Goal: Task Accomplishment & Management: Use online tool/utility

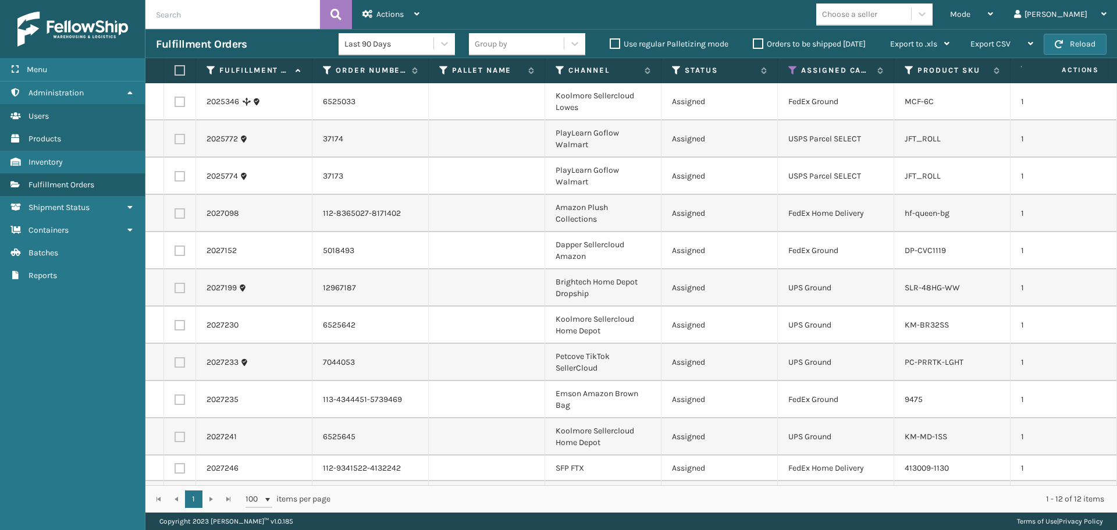
click at [993, 6] on div "Mode" at bounding box center [971, 14] width 43 height 29
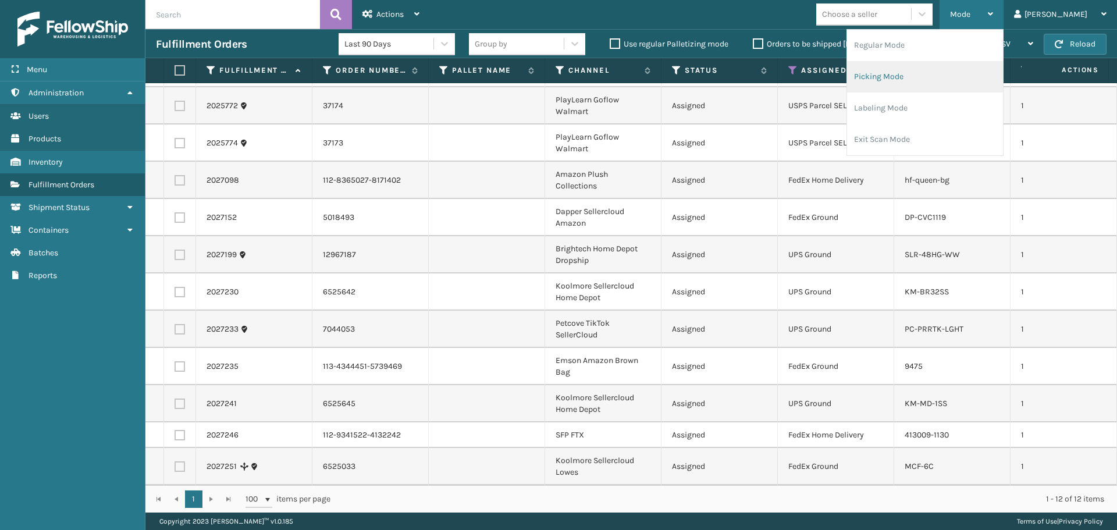
click at [954, 84] on li "Picking Mode" at bounding box center [925, 76] width 156 height 31
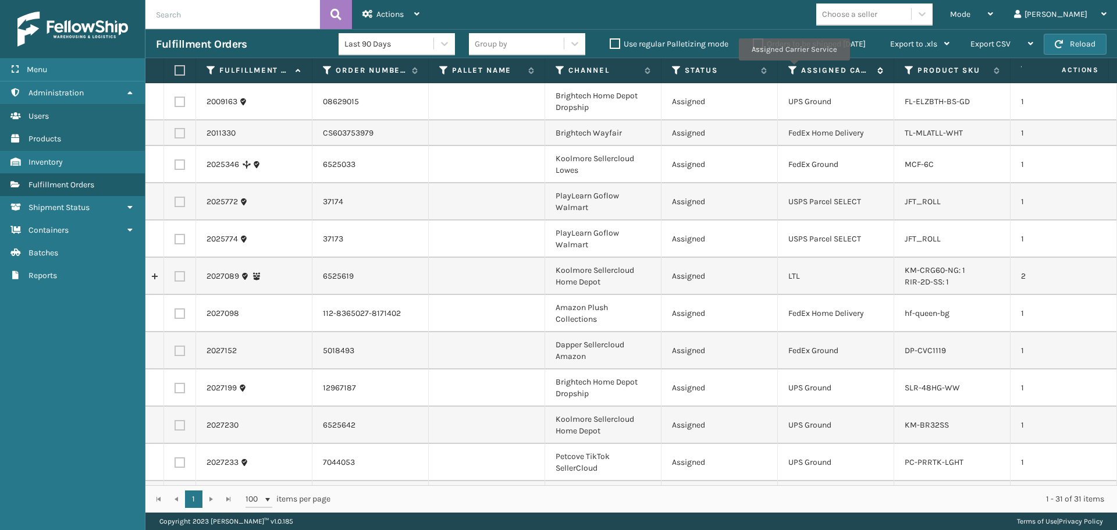
click at [793, 69] on icon at bounding box center [792, 70] width 9 height 10
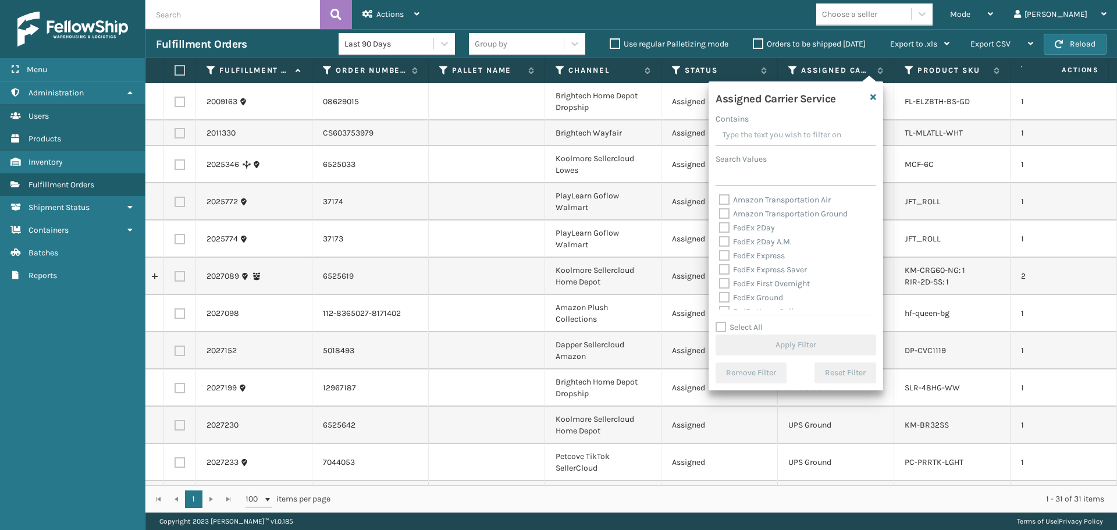
click at [757, 324] on label "Select All" at bounding box center [738, 327] width 47 height 10
click at [757, 322] on input "Select All" at bounding box center [802, 320] width 174 height 1
checkbox input "true"
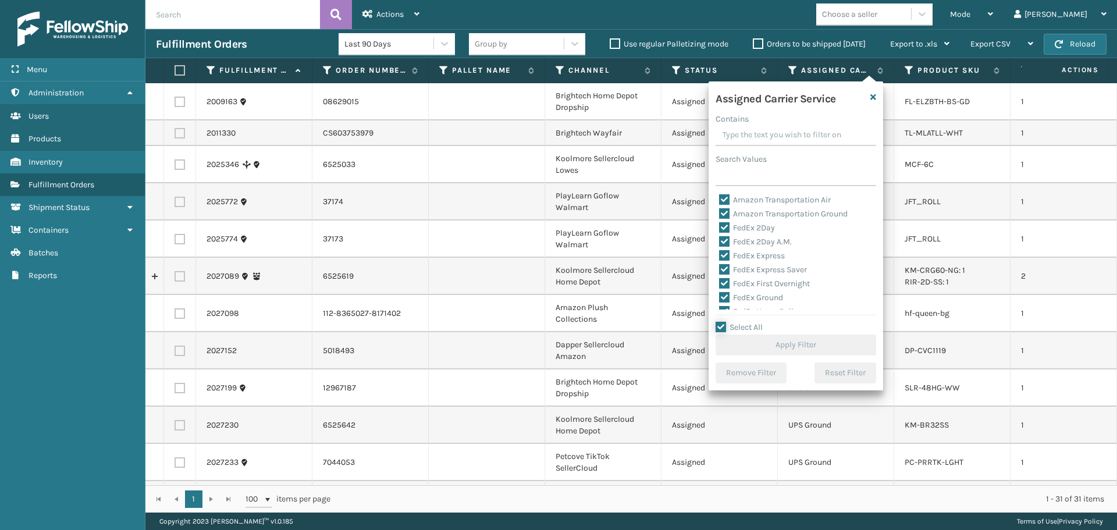
checkbox input "true"
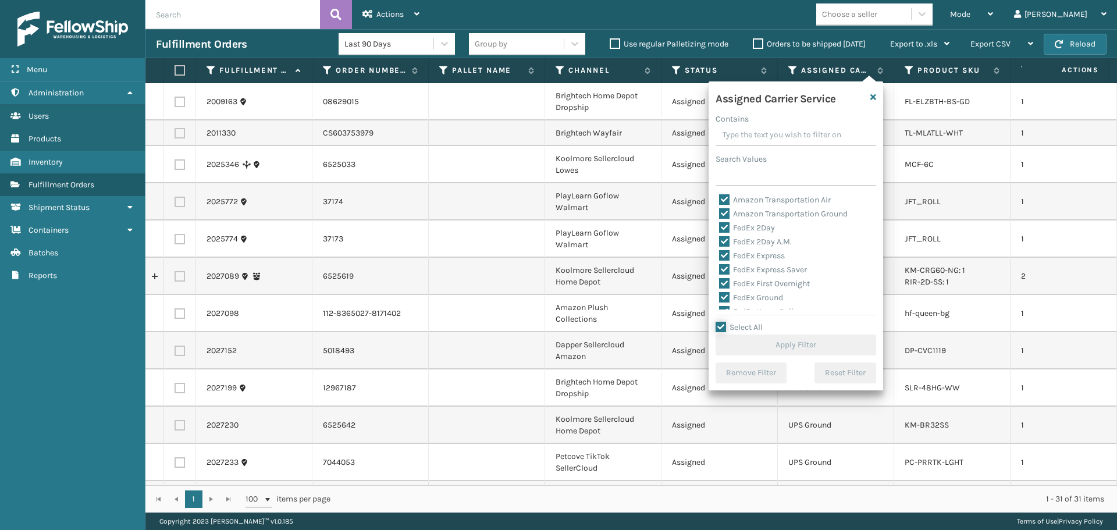
checkbox input "true"
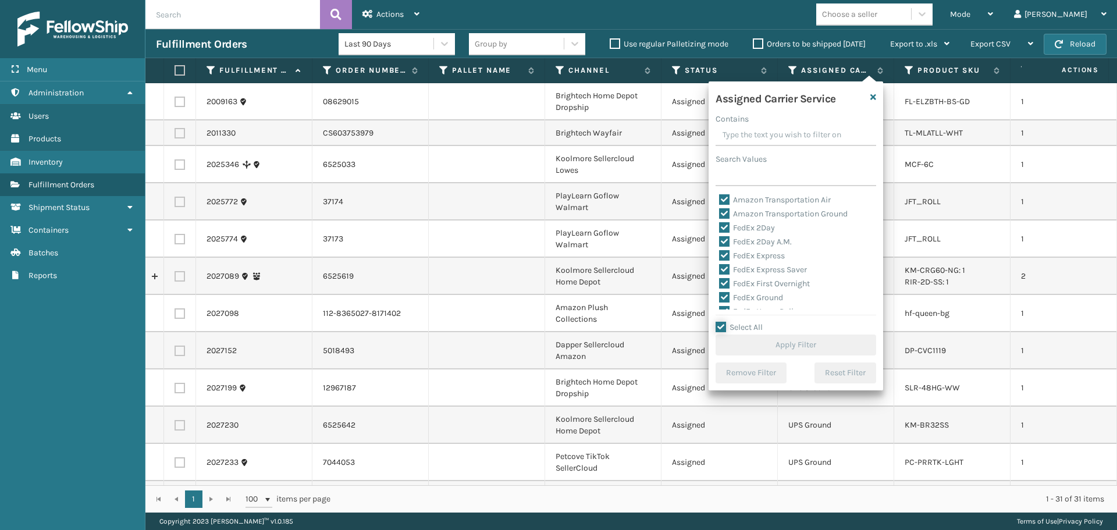
checkbox input "true"
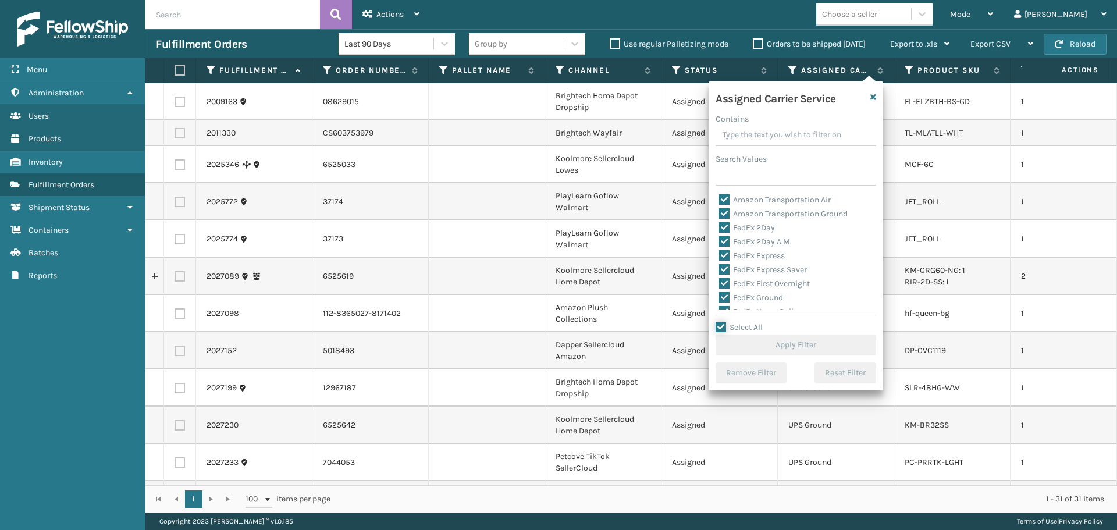
checkbox input "true"
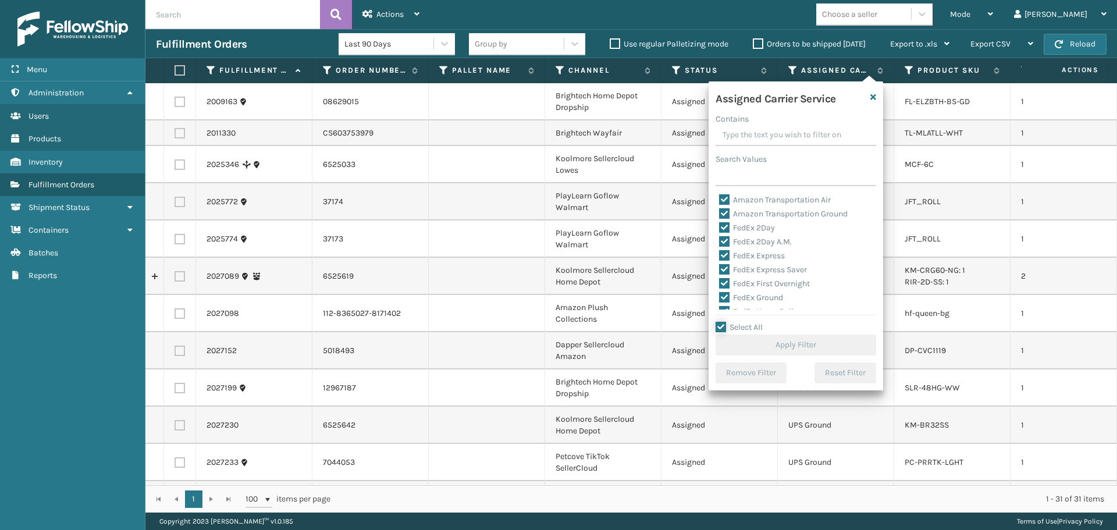
checkbox input "true"
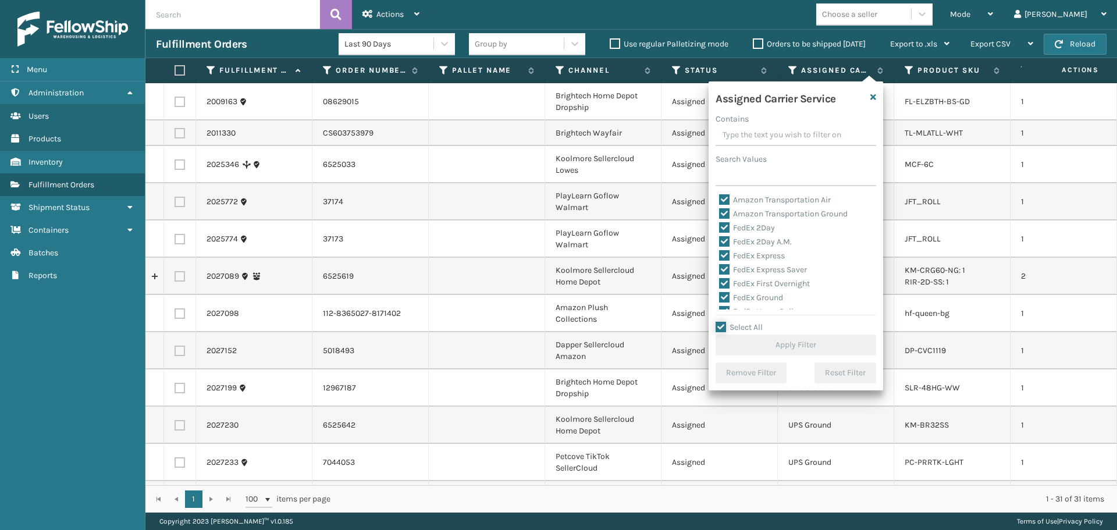
checkbox input "true"
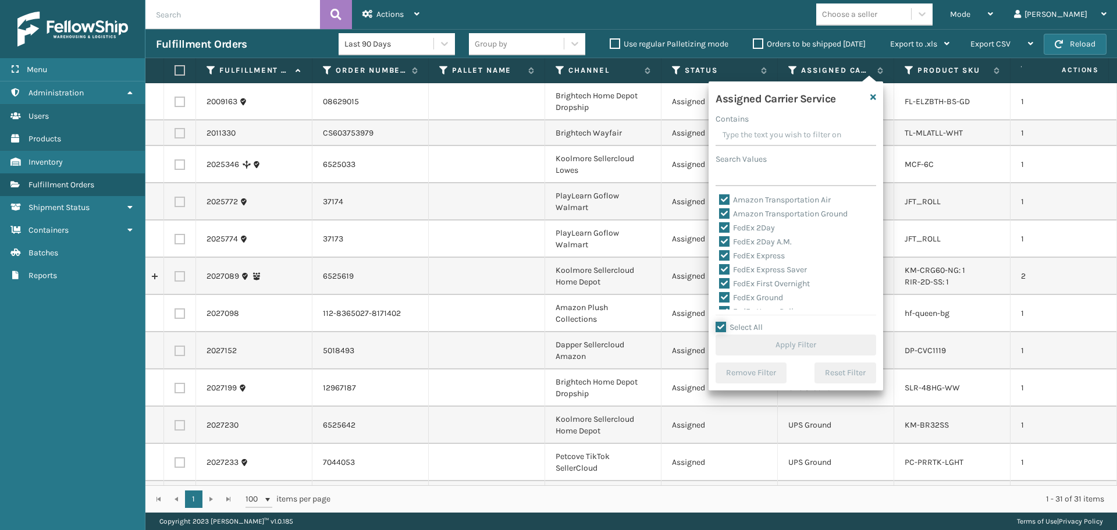
checkbox input "true"
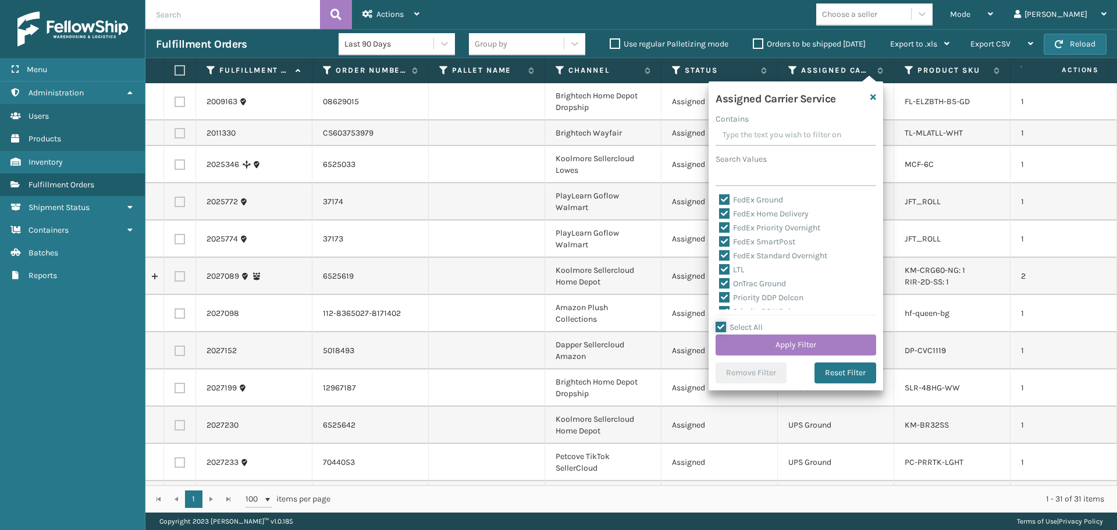
scroll to position [116, 0]
click at [742, 249] on label "LTL" at bounding box center [732, 251] width 26 height 10
click at [719, 249] on input "LTL" at bounding box center [719, 248] width 1 height 8
checkbox input "false"
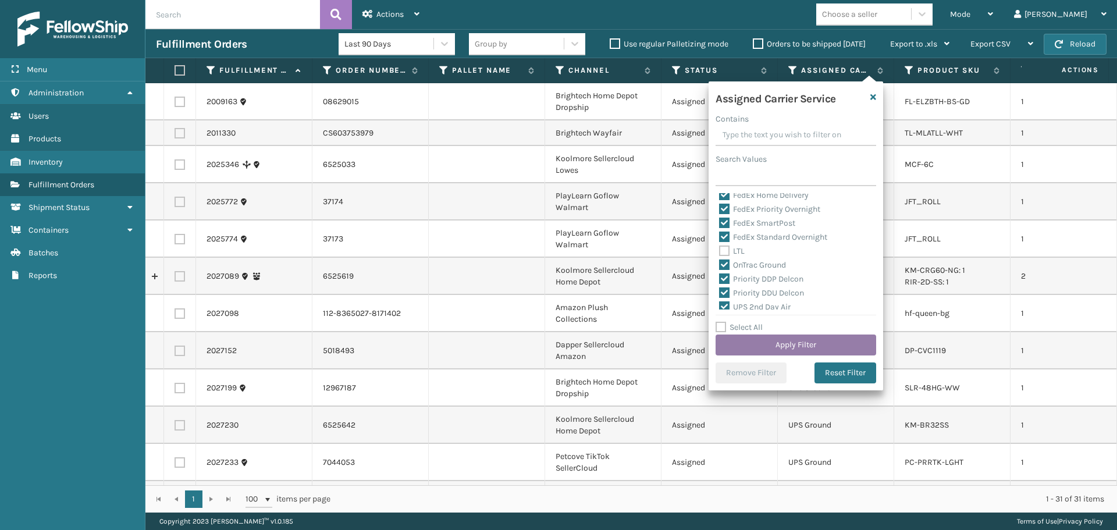
click at [790, 343] on button "Apply Filter" at bounding box center [795, 344] width 161 height 21
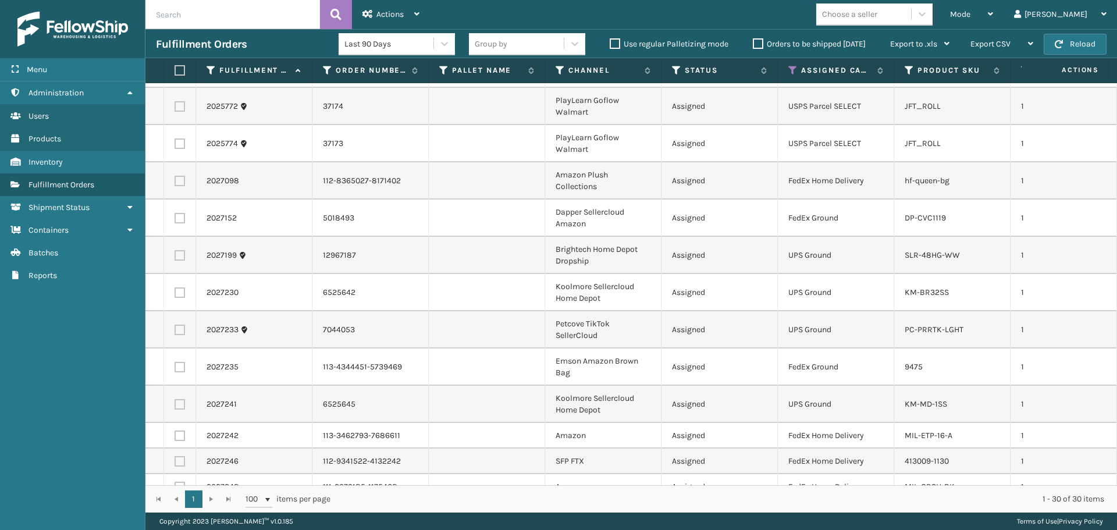
scroll to position [0, 0]
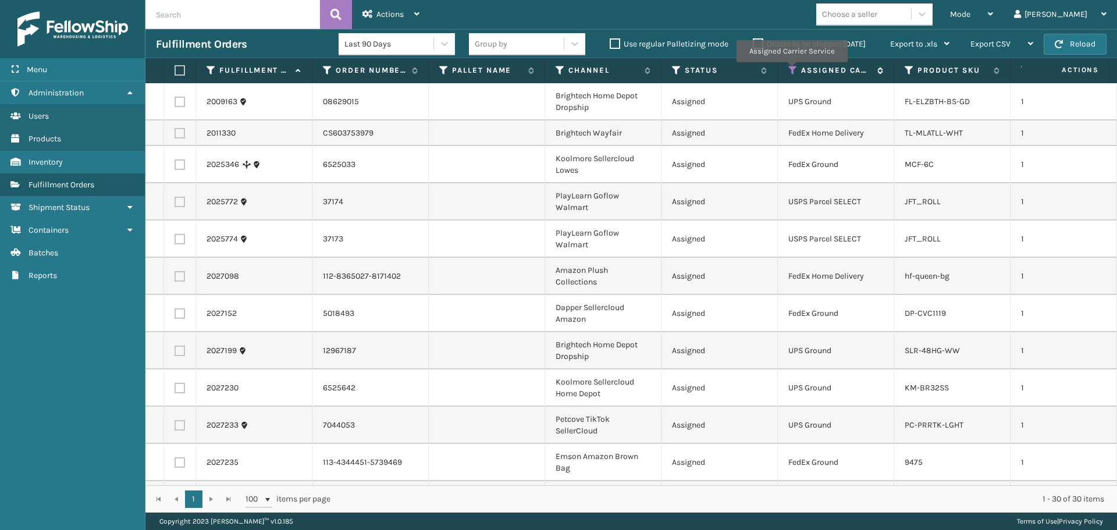
click at [791, 70] on icon at bounding box center [792, 70] width 9 height 10
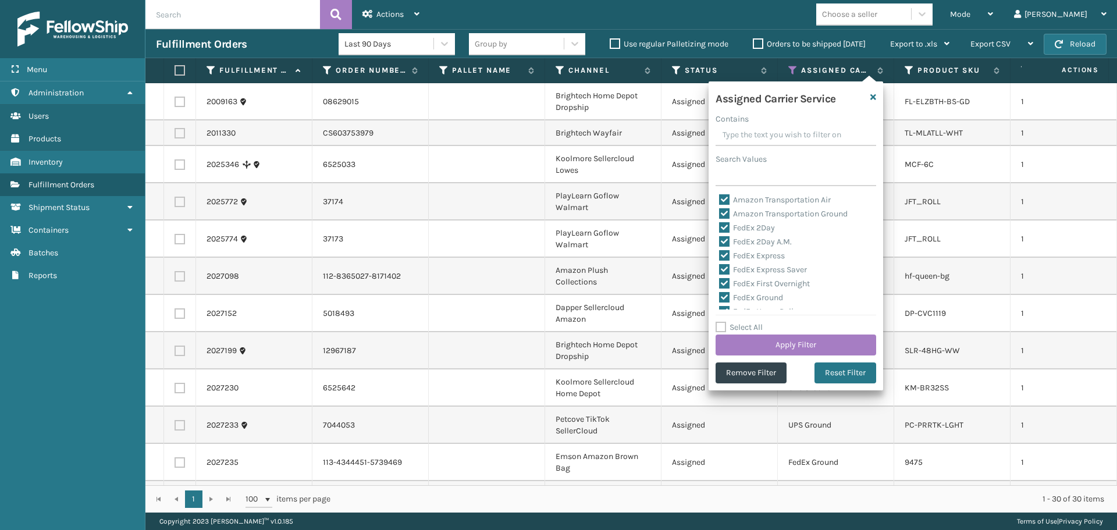
click at [746, 326] on label "Select All" at bounding box center [738, 327] width 47 height 10
click at [746, 322] on input "Select All" at bounding box center [802, 320] width 174 height 1
checkbox input "true"
click at [746, 326] on label "Select All" at bounding box center [738, 327] width 47 height 10
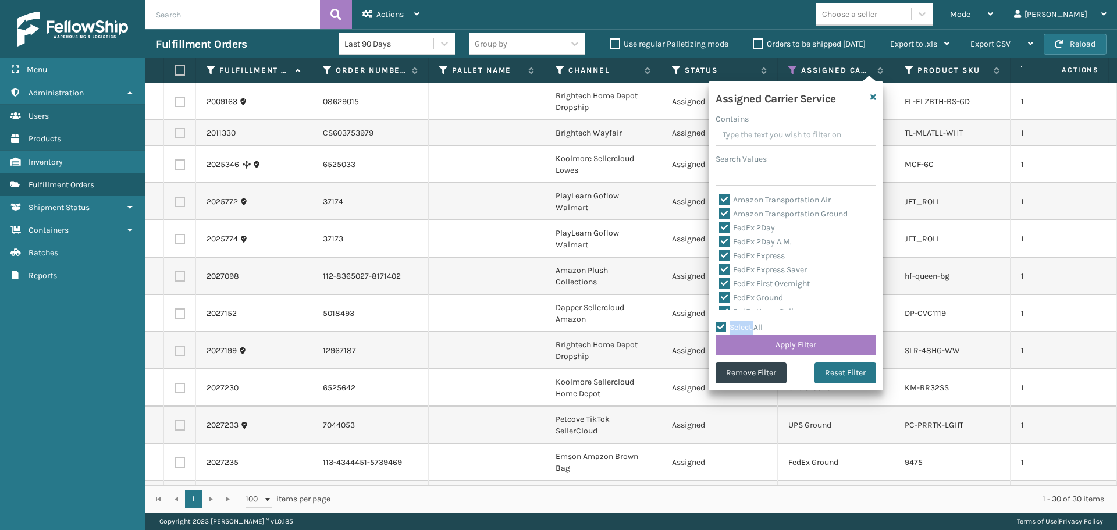
click at [746, 322] on input "Select All" at bounding box center [802, 320] width 174 height 1
checkbox input "false"
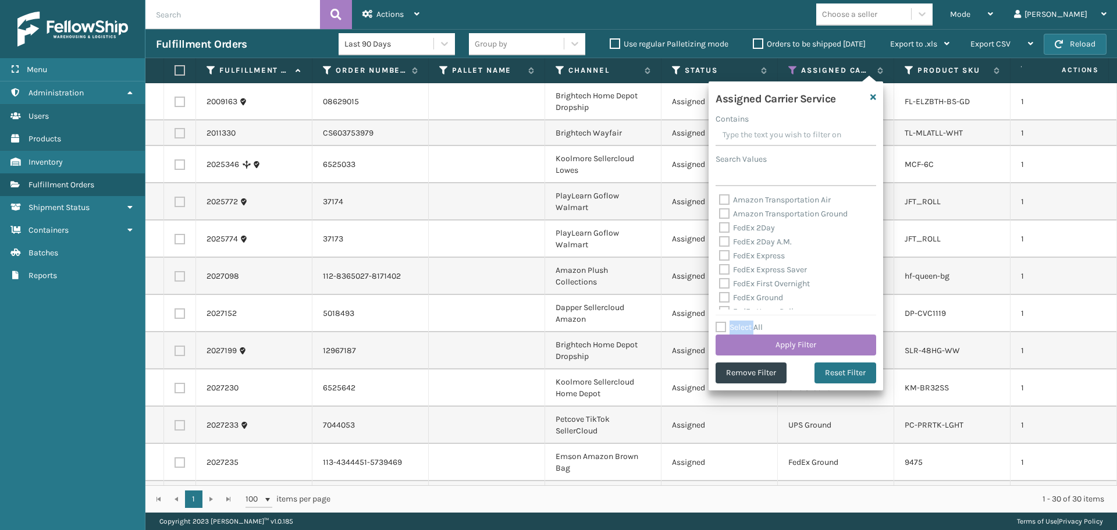
checkbox input "false"
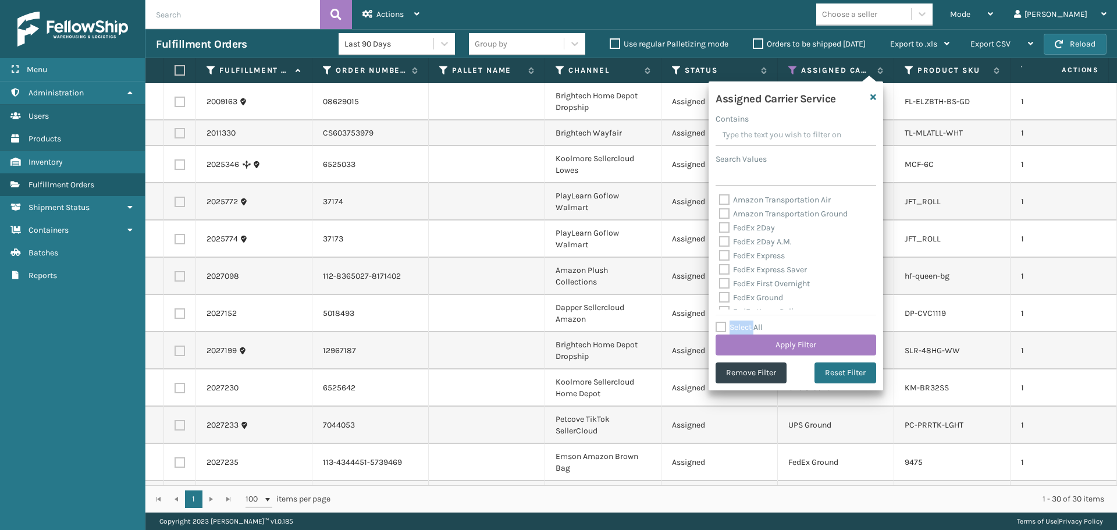
checkbox input "false"
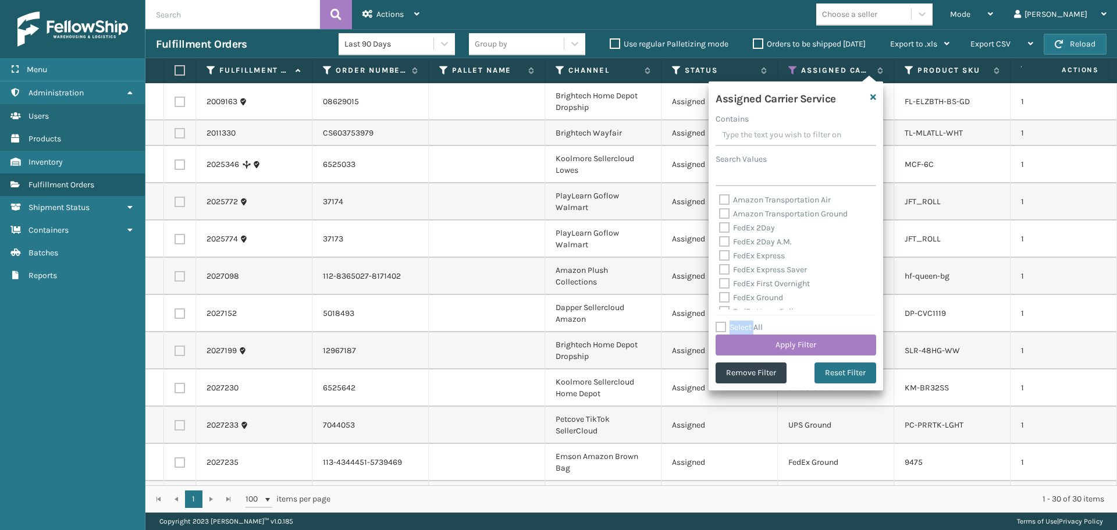
checkbox input "false"
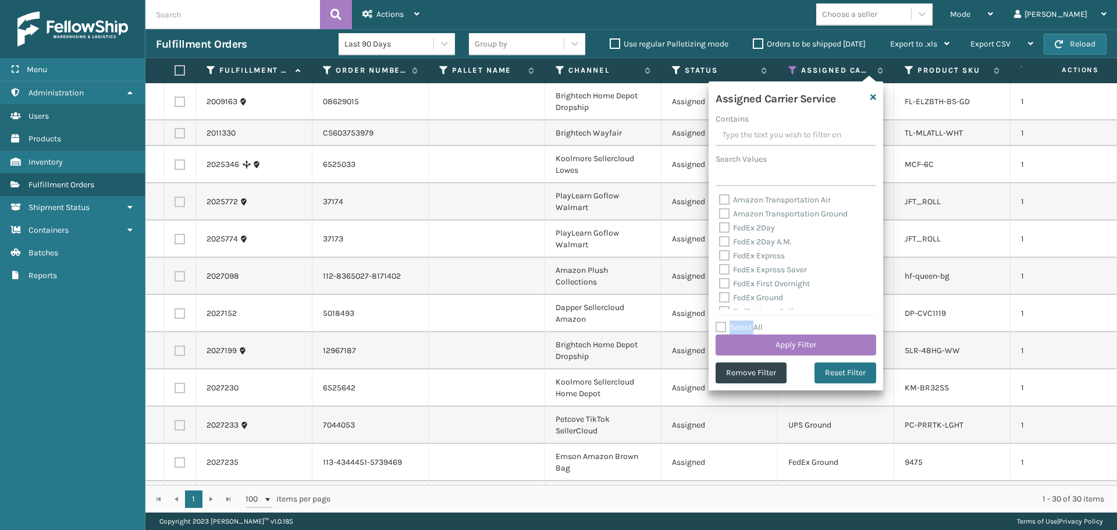
checkbox input "false"
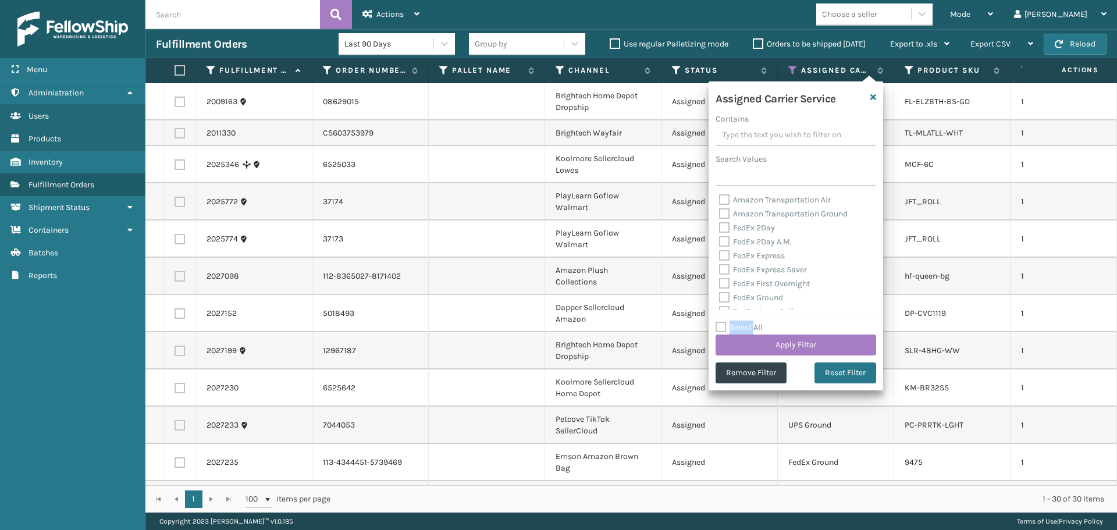
checkbox input "false"
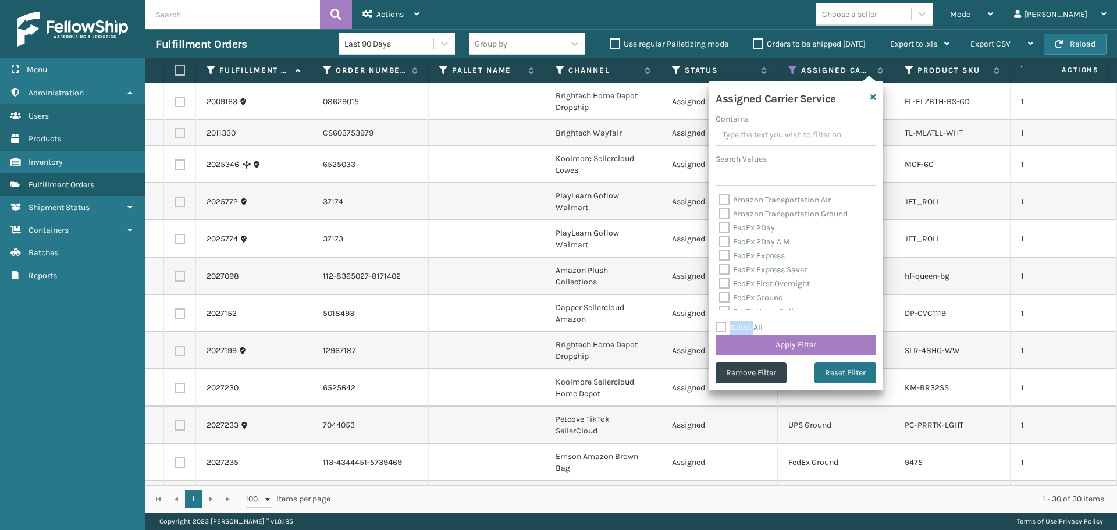
checkbox input "false"
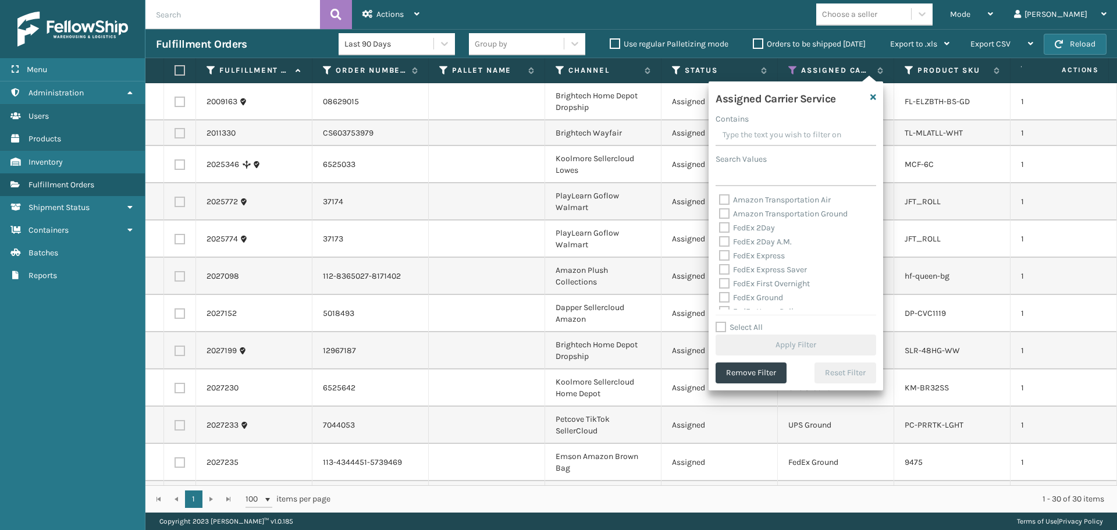
click at [744, 226] on label "FedEx 2Day" at bounding box center [747, 228] width 56 height 10
click at [719, 226] on input "FedEx 2Day" at bounding box center [719, 225] width 1 height 8
checkbox input "true"
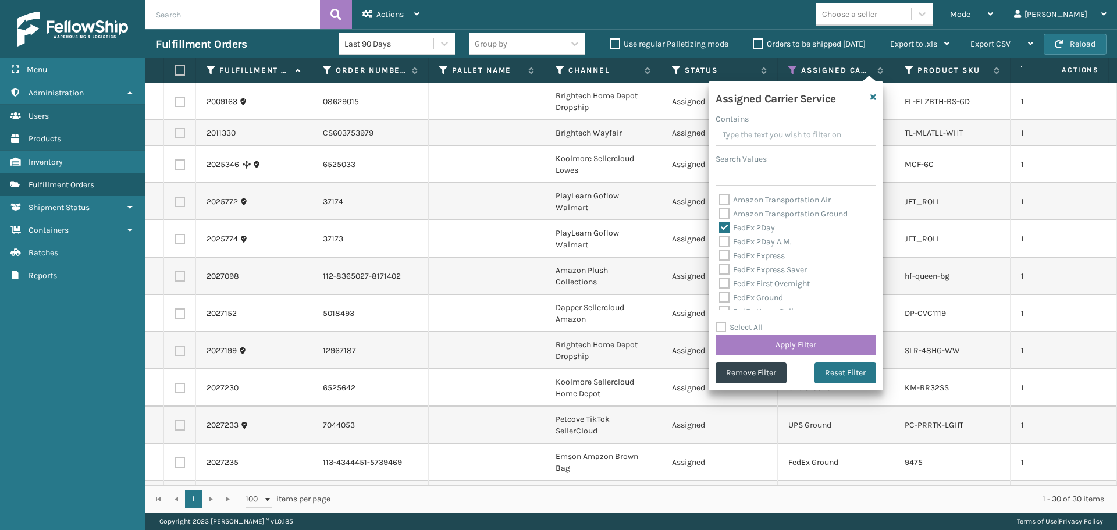
click at [744, 244] on label "FedEx 2Day A.M." at bounding box center [755, 242] width 73 height 10
click at [719, 243] on input "FedEx 2Day A.M." at bounding box center [719, 239] width 1 height 8
checkbox input "true"
click at [744, 255] on label "FedEx Express" at bounding box center [752, 256] width 66 height 10
click at [719, 255] on input "FedEx Express" at bounding box center [719, 253] width 1 height 8
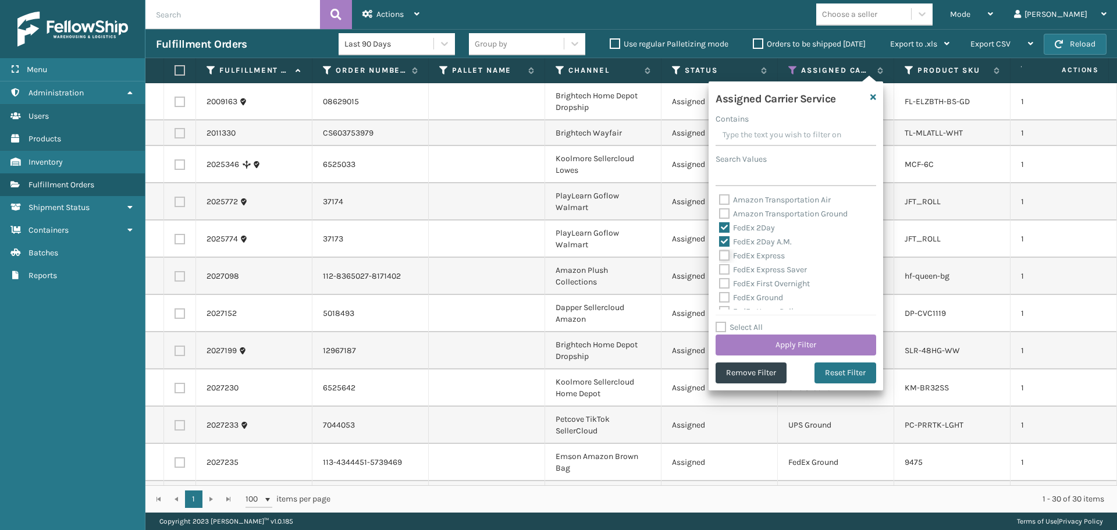
checkbox input "true"
click at [747, 266] on label "FedEx Express Saver" at bounding box center [763, 270] width 88 height 10
click at [719, 266] on input "FedEx Express Saver" at bounding box center [719, 267] width 1 height 8
checkbox input "true"
drag, startPoint x: 750, startPoint y: 275, endPoint x: 750, endPoint y: 283, distance: 7.6
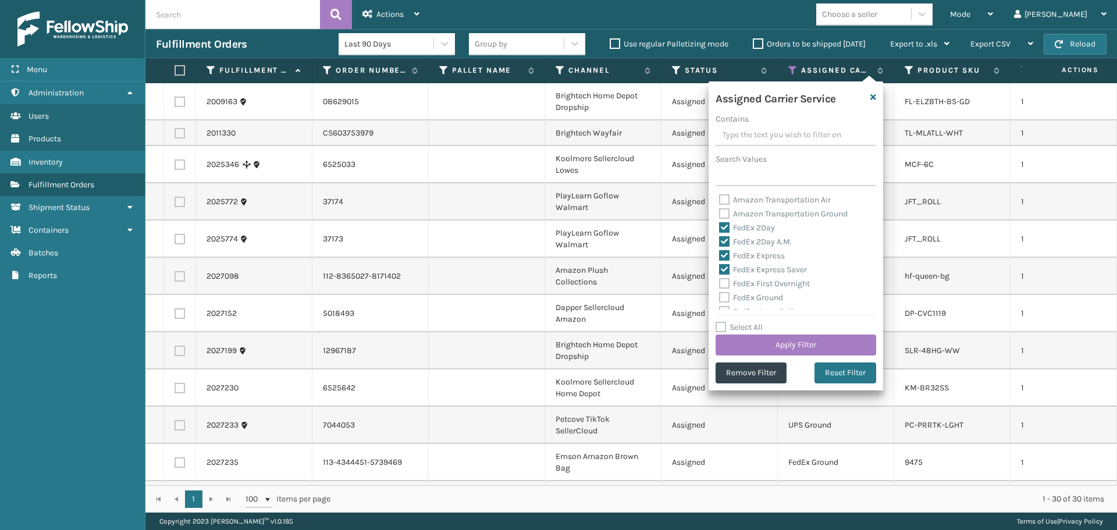
click at [750, 276] on div "FedEx Express Saver" at bounding box center [796, 270] width 154 height 14
click at [750, 284] on label "FedEx First Overnight" at bounding box center [764, 284] width 91 height 10
click at [719, 284] on input "FedEx First Overnight" at bounding box center [719, 281] width 1 height 8
checkbox input "true"
click at [752, 295] on label "FedEx Ground" at bounding box center [751, 298] width 64 height 10
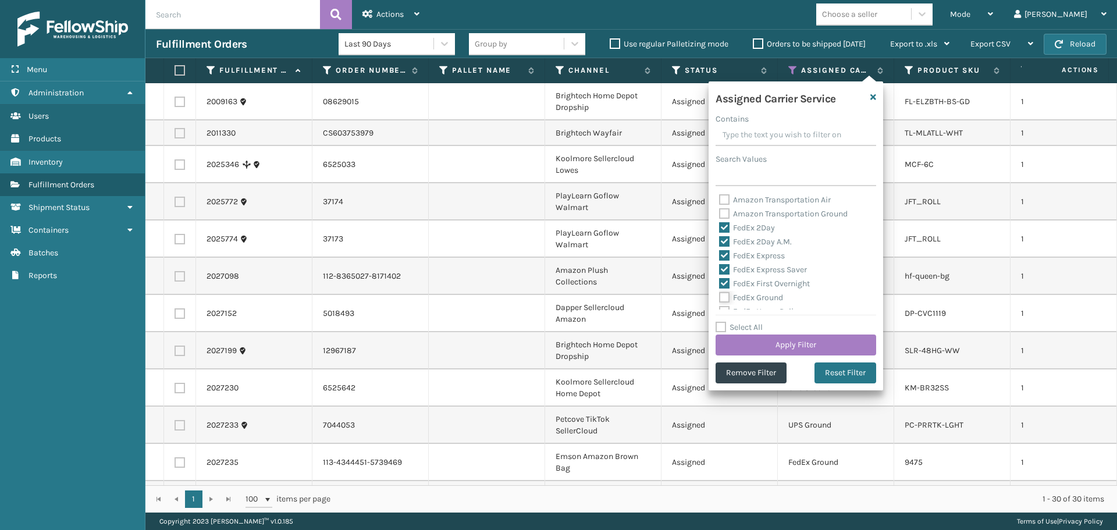
click at [719, 295] on input "FedEx Ground" at bounding box center [719, 295] width 1 height 8
checkbox input "true"
drag, startPoint x: 751, startPoint y: 257, endPoint x: 751, endPoint y: 269, distance: 12.2
click at [751, 256] on label "FedEx Home Delivery" at bounding box center [764, 253] width 90 height 10
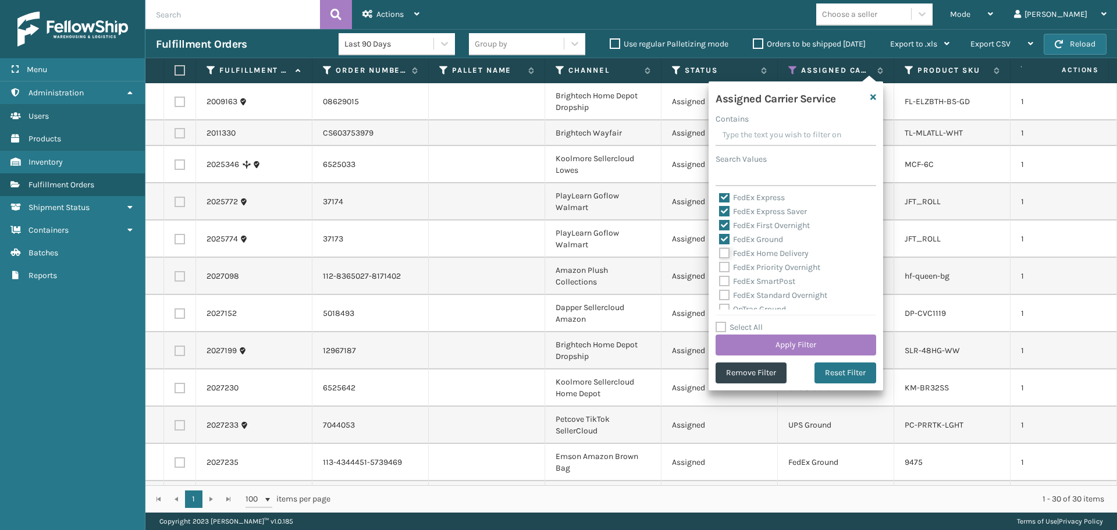
click at [719, 254] on input "FedEx Home Delivery" at bounding box center [719, 251] width 1 height 8
checkbox input "true"
click at [751, 273] on div "FedEx Priority Overnight" at bounding box center [796, 268] width 154 height 14
drag, startPoint x: 747, startPoint y: 268, endPoint x: 746, endPoint y: 281, distance: 12.8
click at [747, 269] on label "FedEx Priority Overnight" at bounding box center [769, 267] width 101 height 10
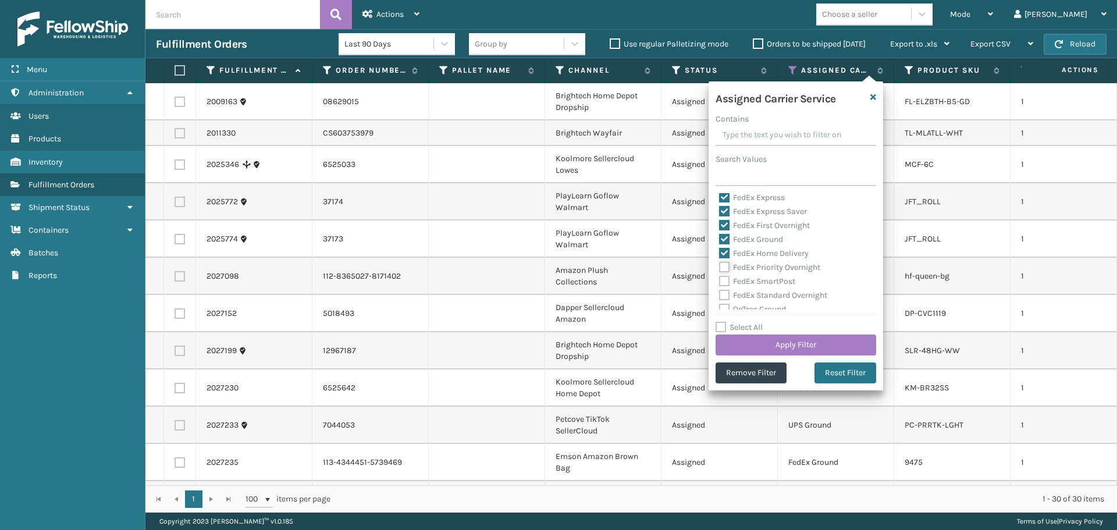
click at [719, 268] on input "FedEx Priority Overnight" at bounding box center [719, 265] width 1 height 8
checkbox input "true"
click at [746, 282] on label "FedEx SmartPost" at bounding box center [757, 281] width 76 height 10
click at [719, 282] on input "FedEx SmartPost" at bounding box center [719, 279] width 1 height 8
checkbox input "true"
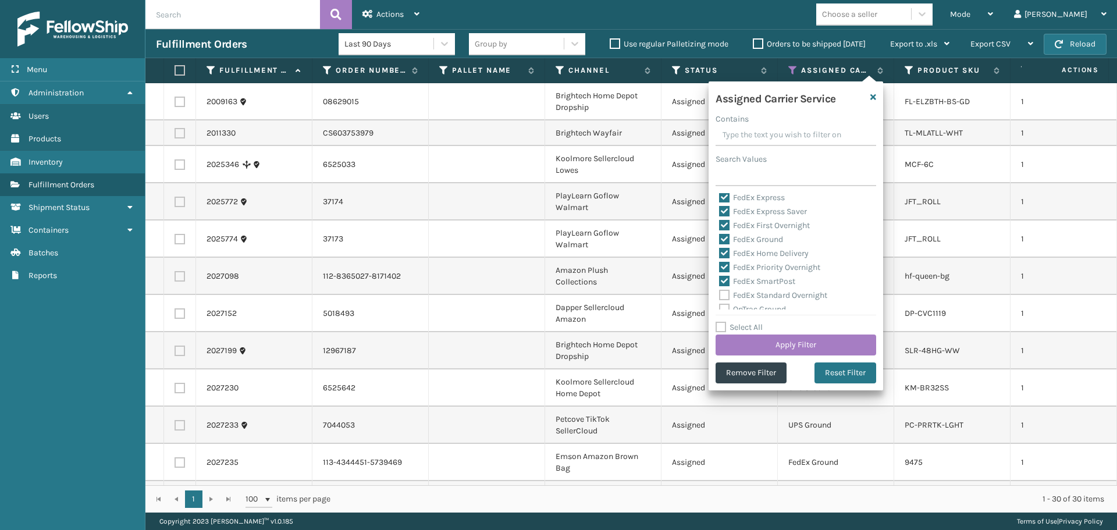
click at [749, 294] on label "FedEx Standard Overnight" at bounding box center [773, 295] width 108 height 10
click at [750, 237] on label "FedEx Standard Overnight" at bounding box center [773, 237] width 108 height 10
click at [719, 237] on input "FedEx Standard Overnight" at bounding box center [719, 234] width 1 height 8
checkbox input "true"
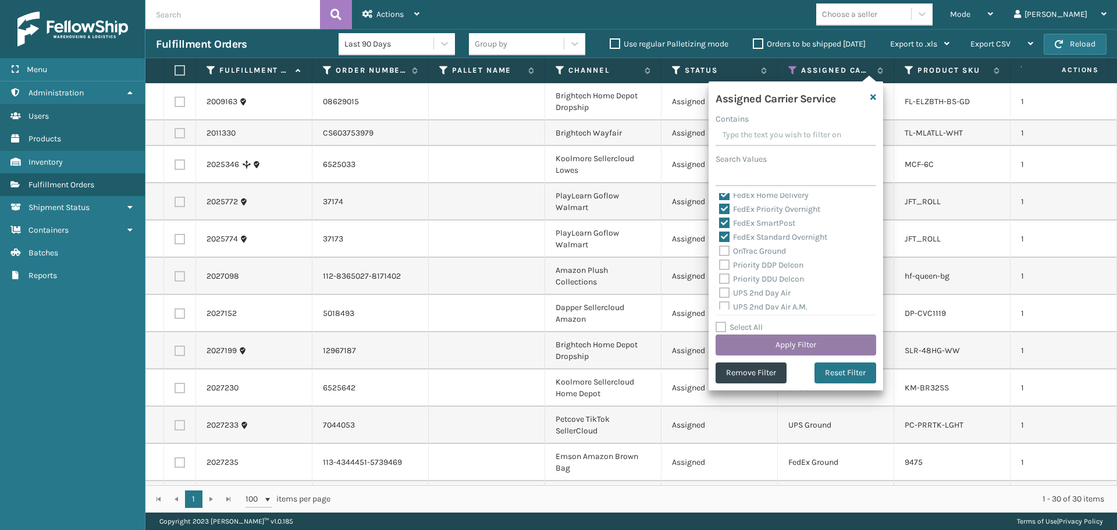
click at [782, 344] on button "Apply Filter" at bounding box center [795, 344] width 161 height 21
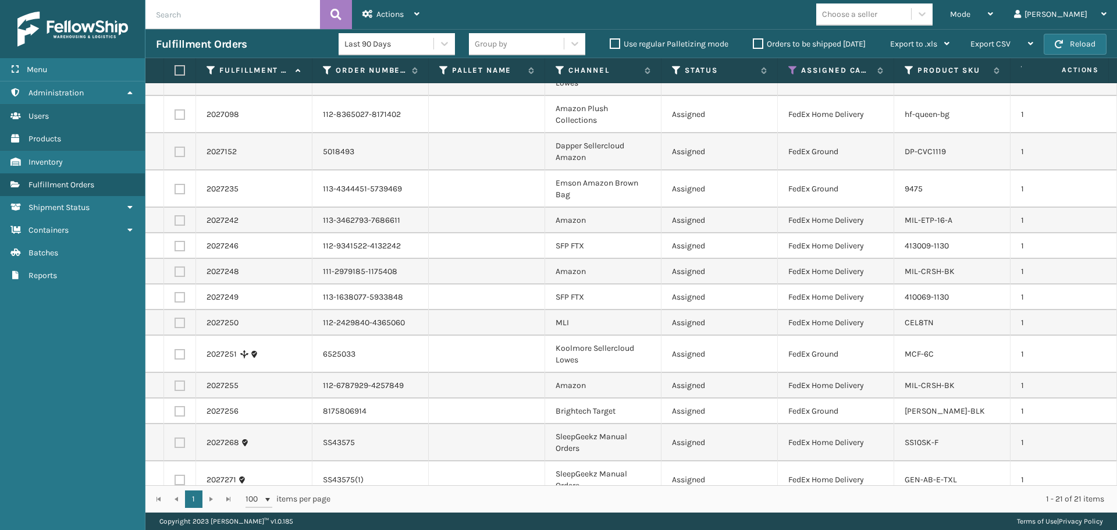
scroll to position [249, 0]
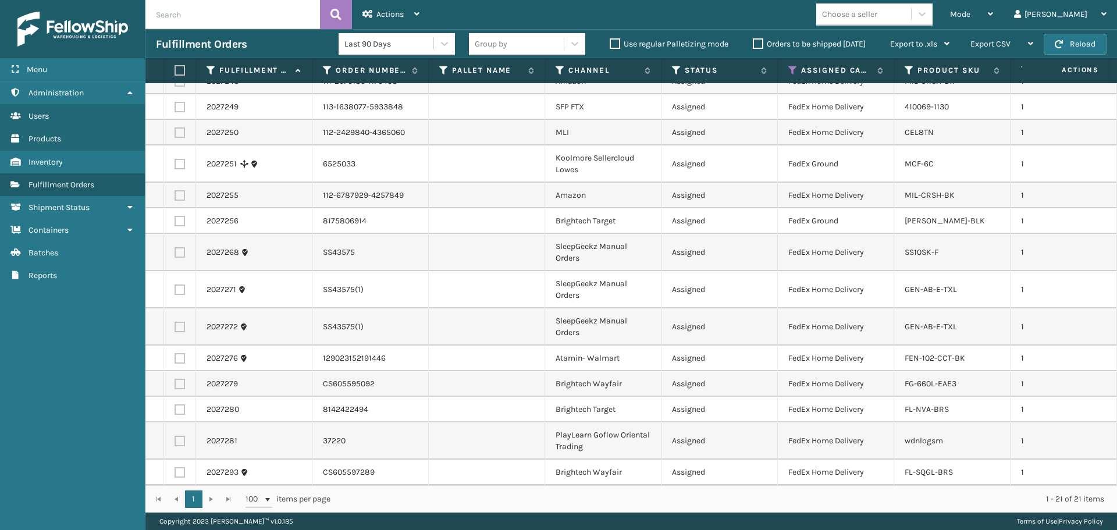
click at [181, 66] on label at bounding box center [177, 70] width 7 height 10
click at [175, 67] on input "checkbox" at bounding box center [174, 71] width 1 height 8
checkbox input "true"
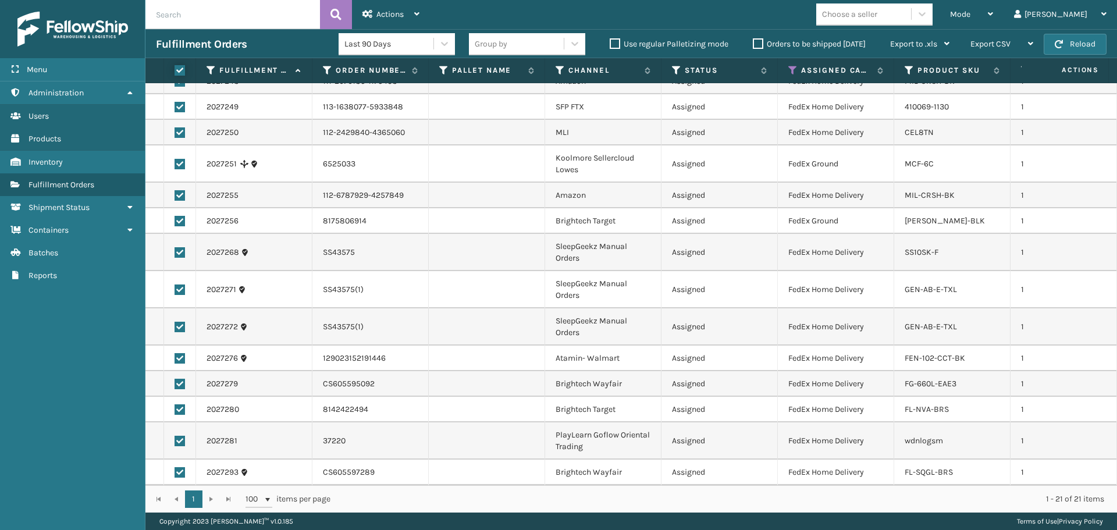
checkbox input "true"
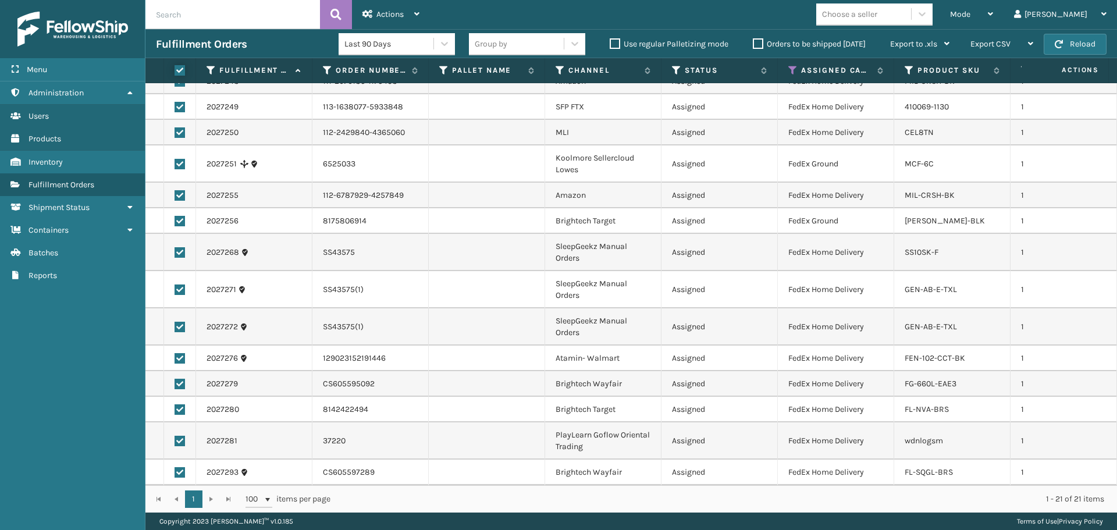
checkbox input "true"
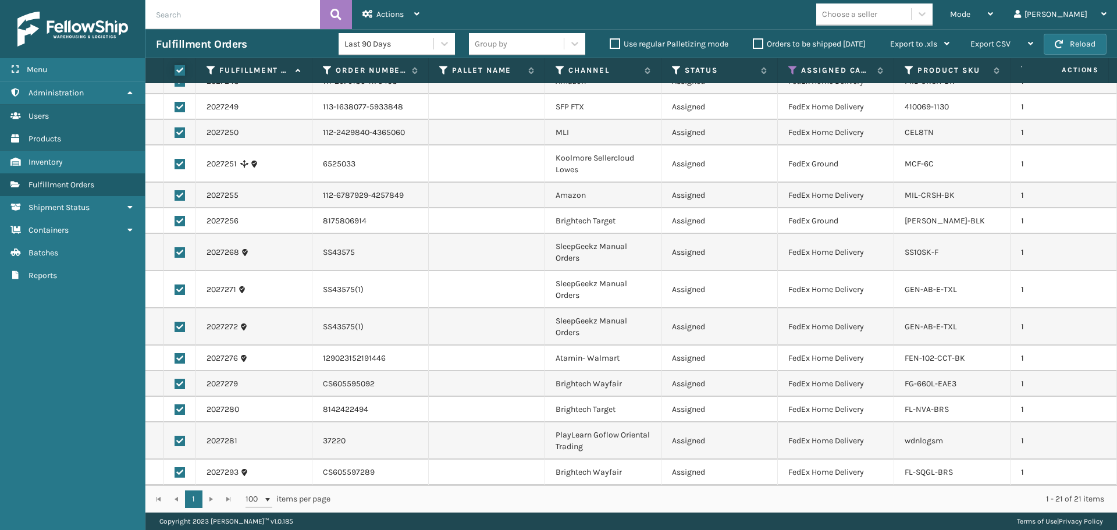
checkbox input "true"
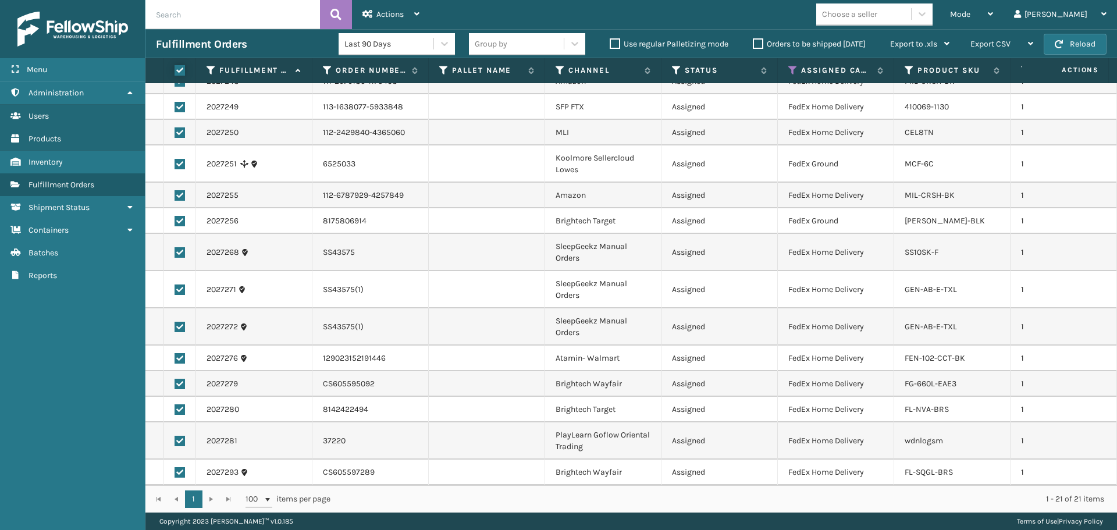
checkbox input "true"
click at [387, 10] on span "Actions" at bounding box center [389, 14] width 27 height 10
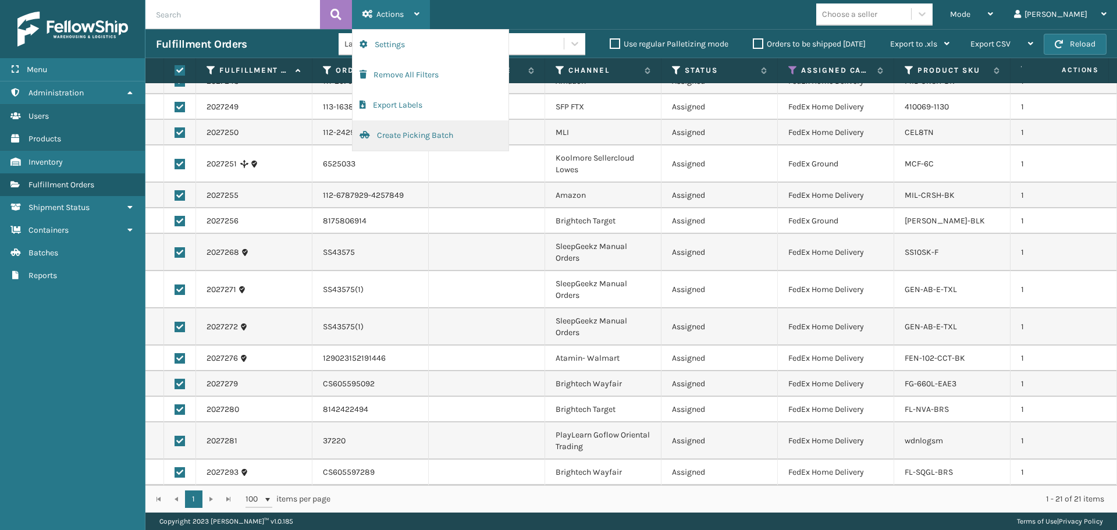
click at [444, 142] on button "Create Picking Batch" at bounding box center [430, 135] width 156 height 30
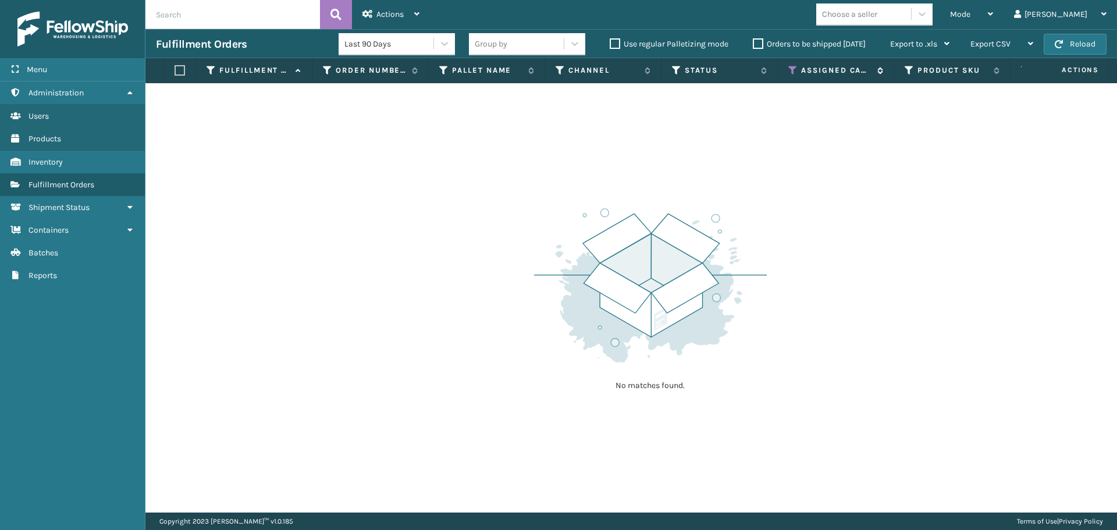
click at [793, 67] on icon at bounding box center [792, 70] width 9 height 10
click at [792, 71] on icon at bounding box center [792, 70] width 9 height 10
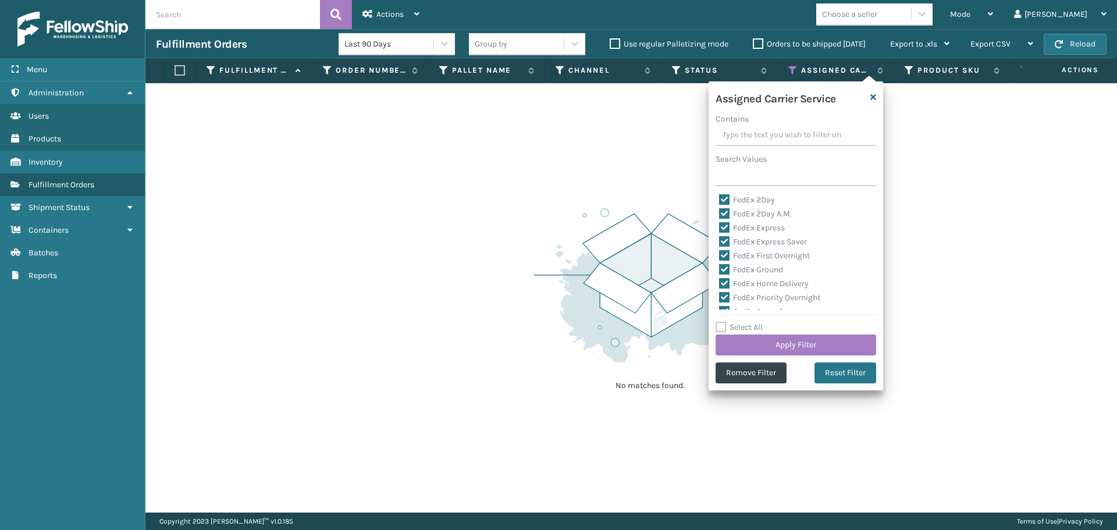
click at [755, 199] on label "FedEx 2Day" at bounding box center [747, 200] width 56 height 10
click at [719, 199] on input "FedEx 2Day" at bounding box center [719, 197] width 1 height 8
checkbox input "false"
click at [749, 321] on input "Select All" at bounding box center [802, 320] width 174 height 1
checkbox input "true"
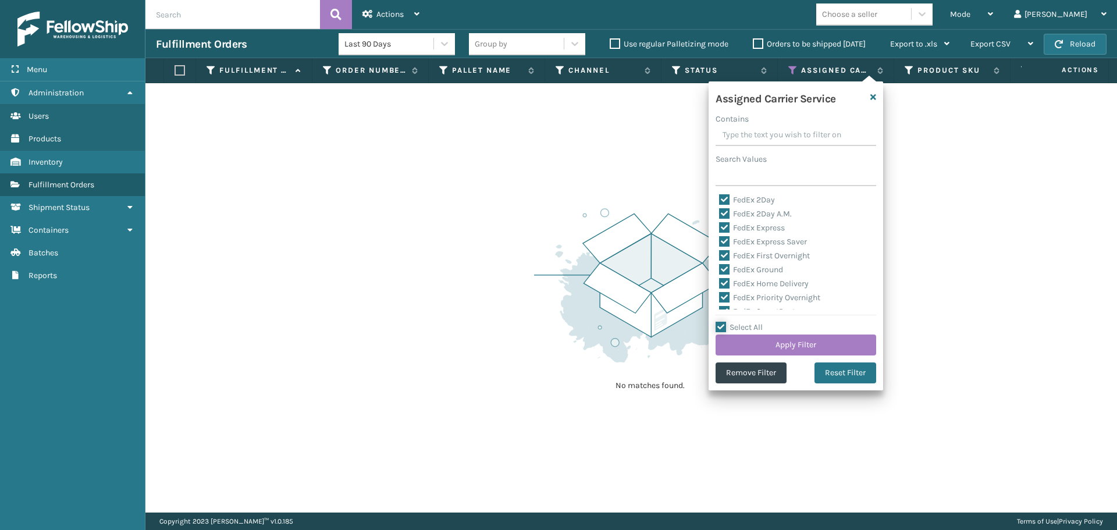
checkbox input "true"
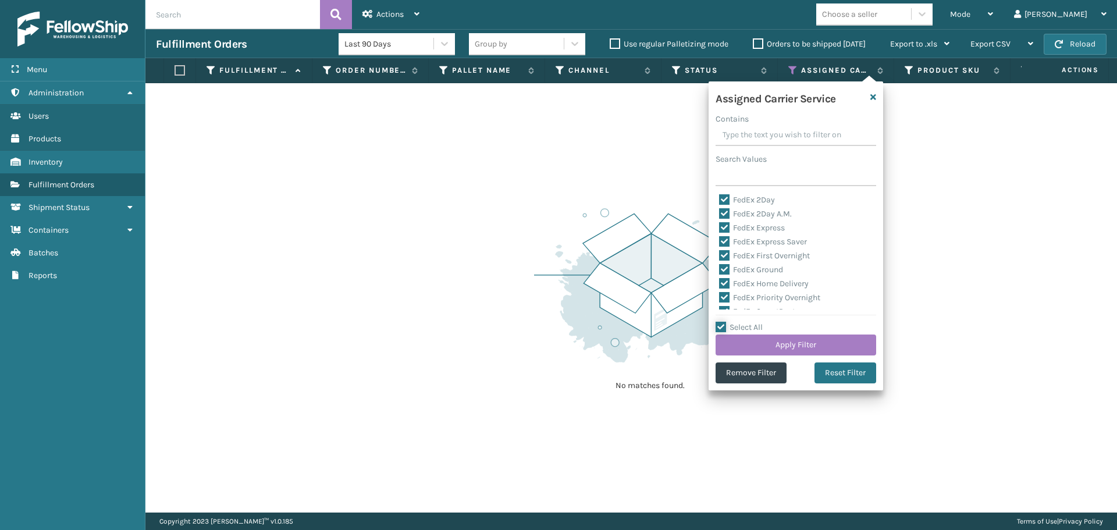
checkbox input "true"
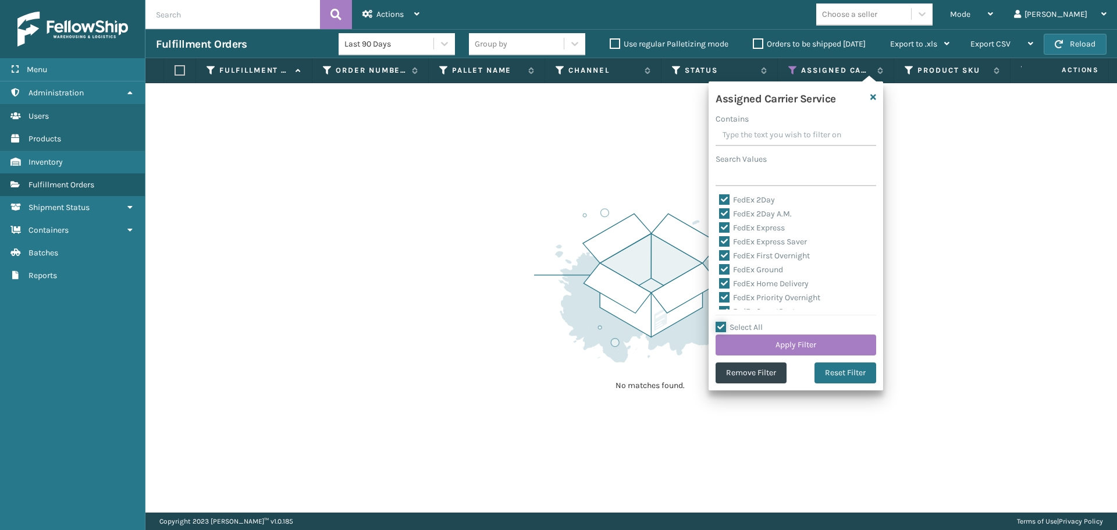
checkbox input "true"
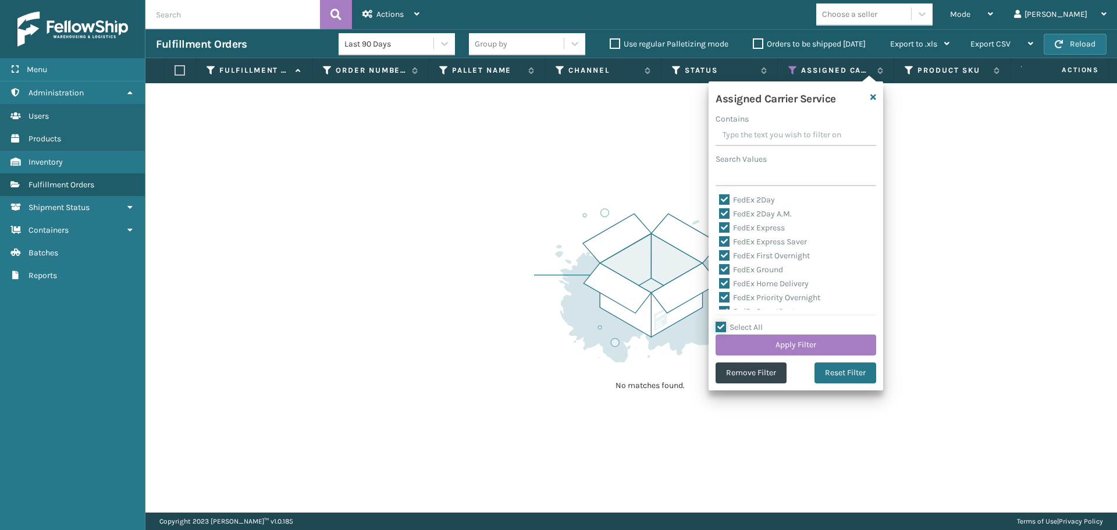
checkbox input "true"
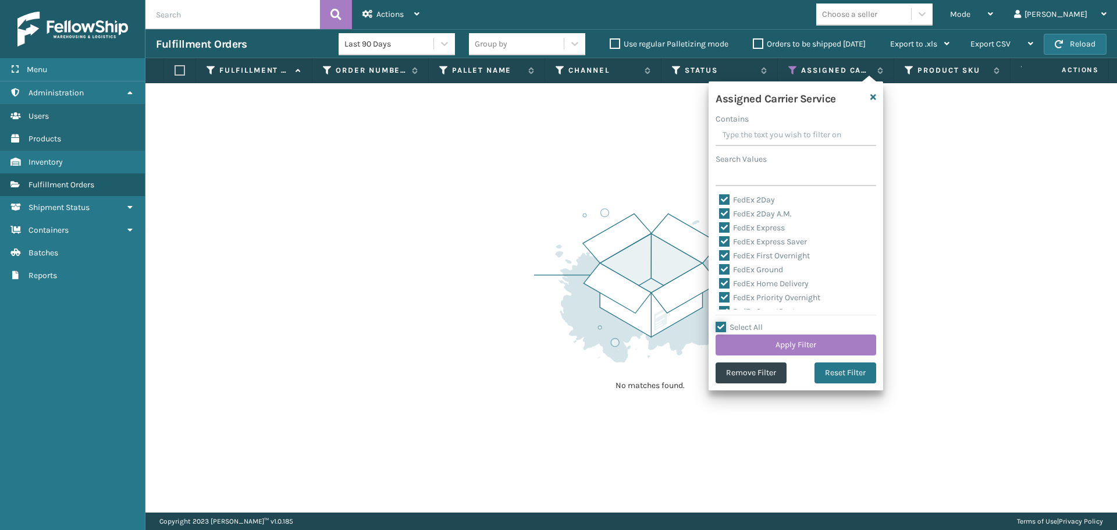
checkbox input "true"
click at [751, 325] on label "Select All" at bounding box center [738, 327] width 47 height 10
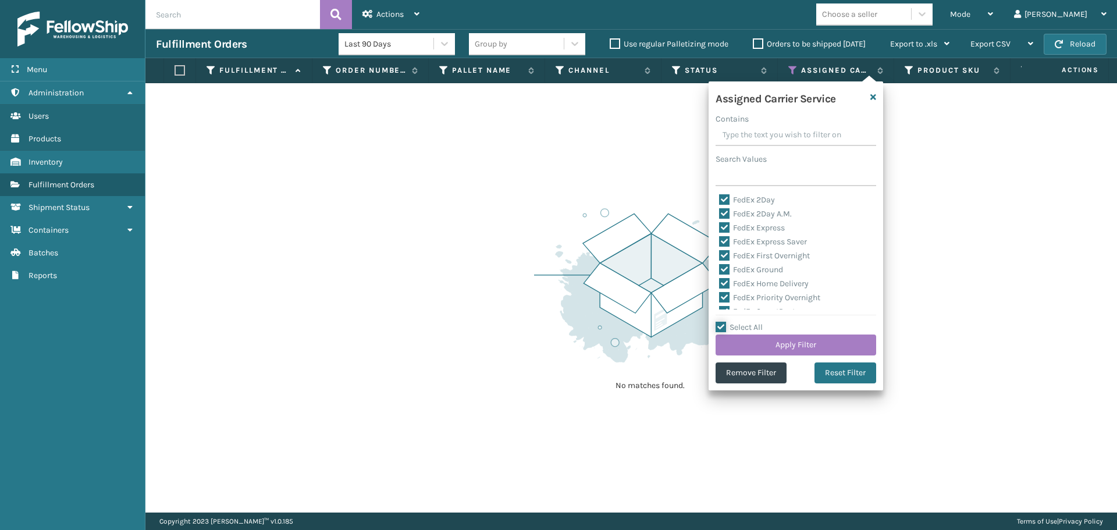
click at [751, 322] on input "Select All" at bounding box center [802, 320] width 174 height 1
checkbox input "false"
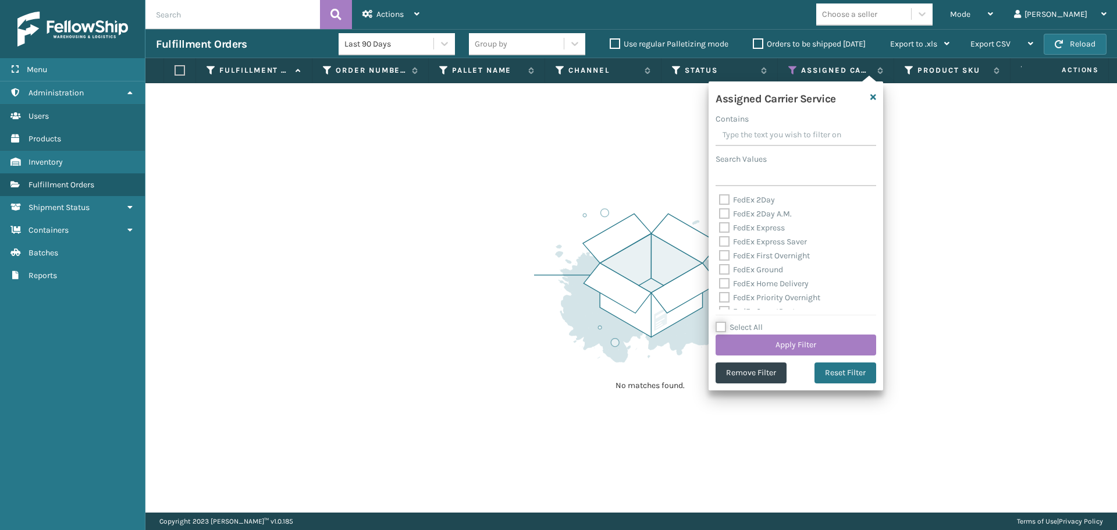
checkbox input "false"
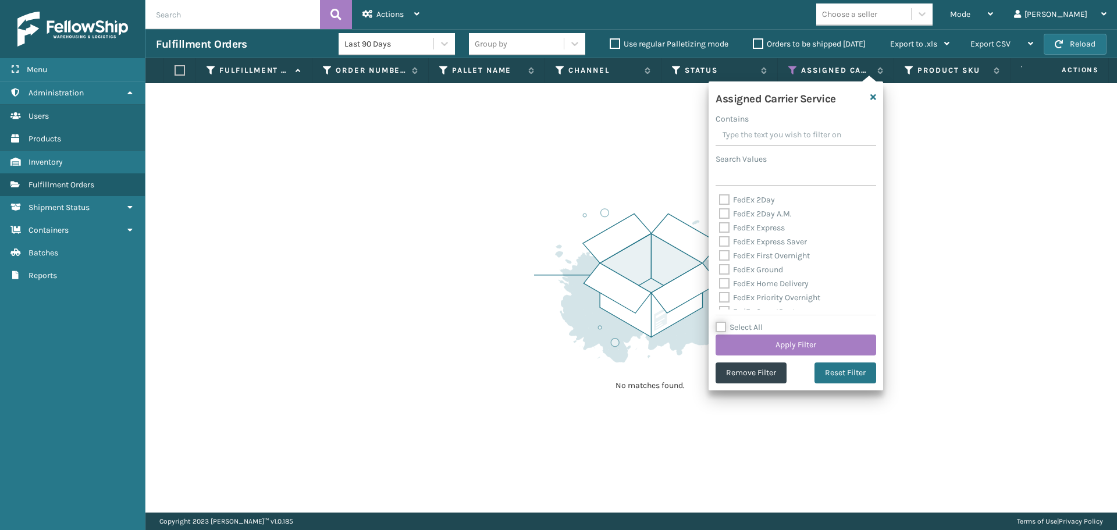
checkbox input "false"
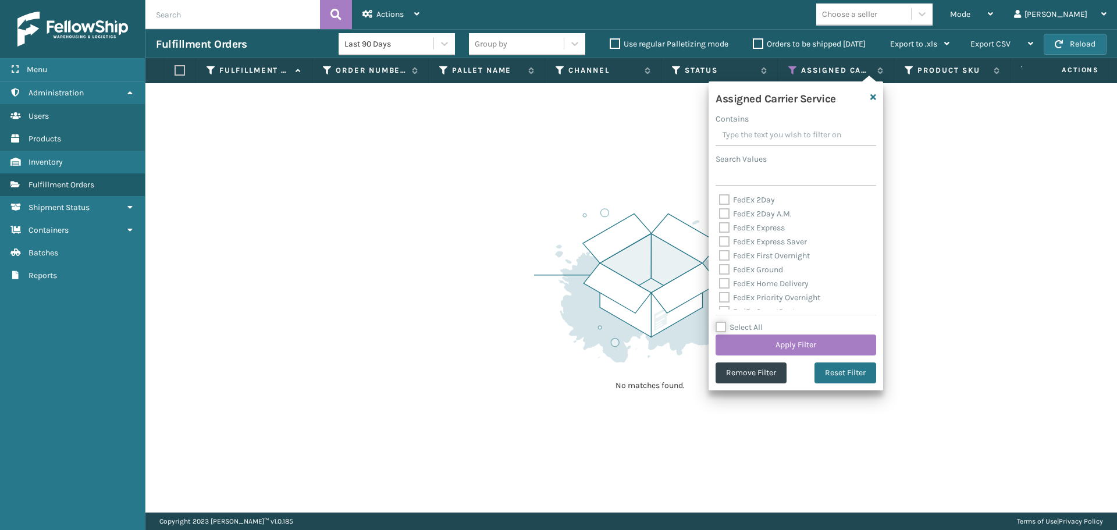
checkbox input "false"
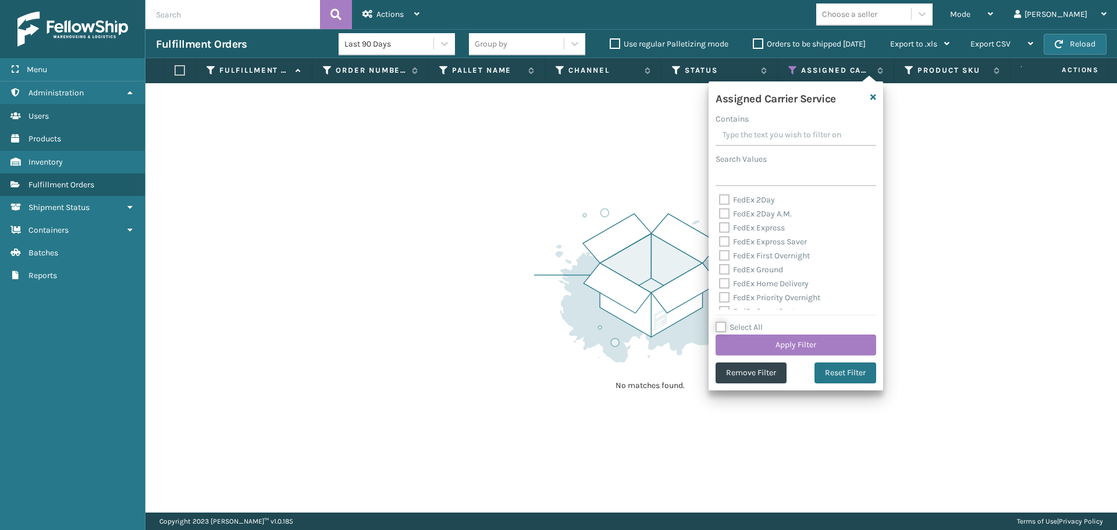
checkbox input "false"
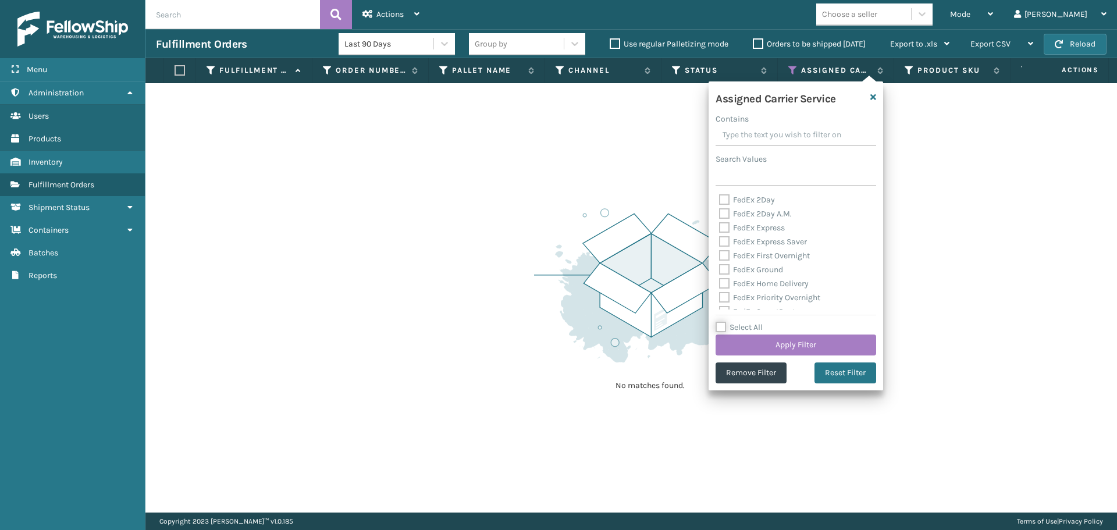
checkbox input "false"
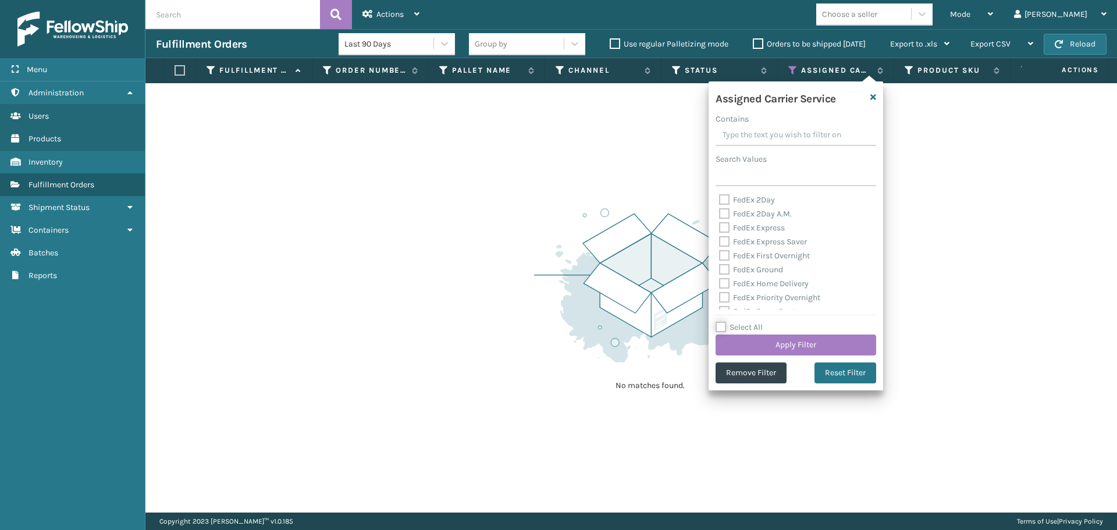
checkbox input "false"
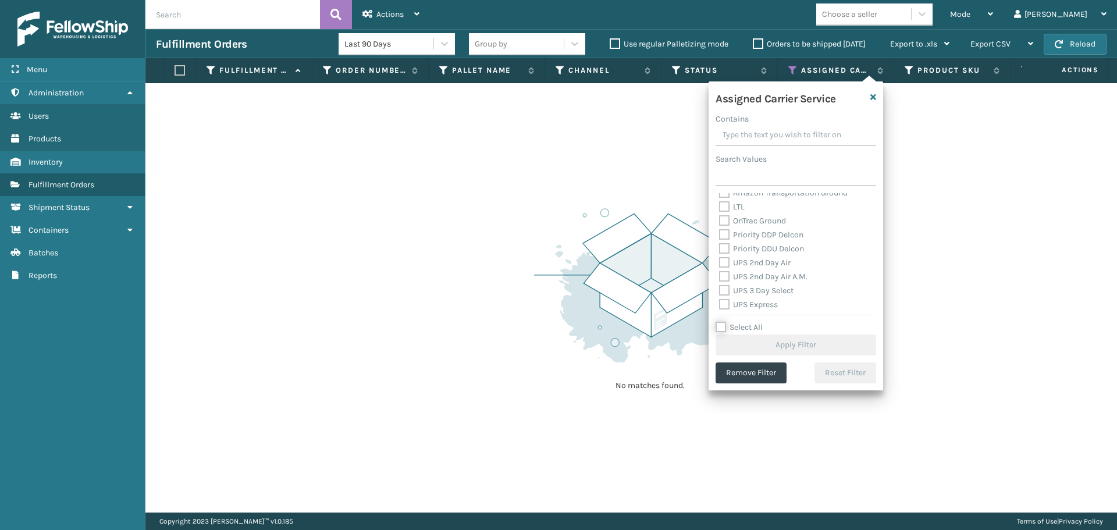
scroll to position [174, 0]
click at [754, 251] on label "UPS 2nd Day Air" at bounding box center [755, 249] width 72 height 10
click at [719, 250] on input "UPS 2nd Day Air" at bounding box center [719, 246] width 1 height 8
checkbox input "true"
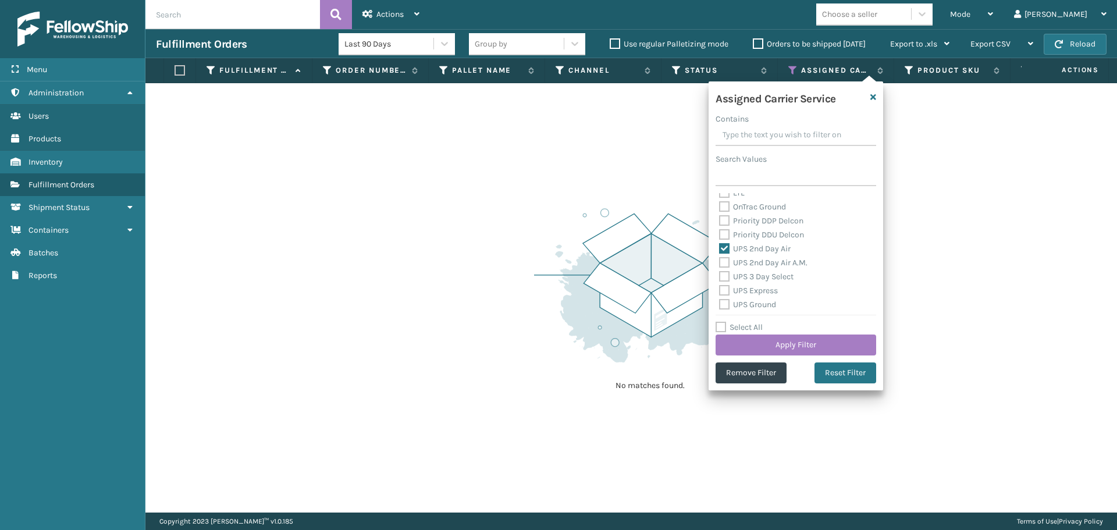
click at [752, 271] on div "UPS 3 Day Select" at bounding box center [796, 277] width 154 height 14
click at [752, 284] on div "UPS Express" at bounding box center [796, 291] width 154 height 14
click at [751, 259] on label "UPS 2nd Day Air A.M." at bounding box center [763, 263] width 88 height 10
click at [719, 259] on input "UPS 2nd Day Air A.M." at bounding box center [719, 260] width 1 height 8
checkbox input "true"
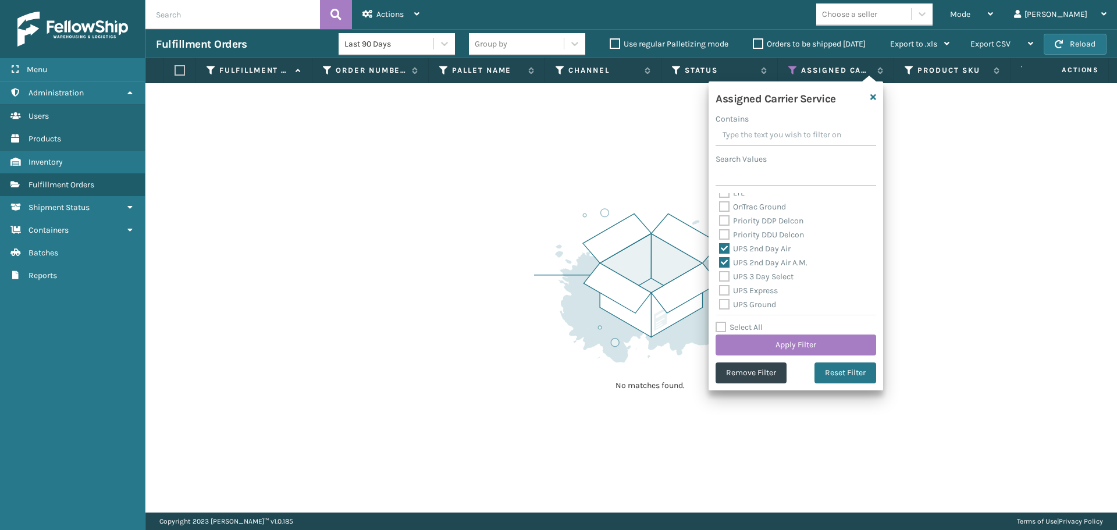
click at [750, 279] on label "UPS 3 Day Select" at bounding box center [756, 277] width 74 height 10
click at [719, 277] on input "UPS 3 Day Select" at bounding box center [719, 274] width 1 height 8
checkbox input "true"
click at [750, 290] on label "UPS Express" at bounding box center [748, 291] width 59 height 10
click at [719, 290] on input "UPS Express" at bounding box center [719, 288] width 1 height 8
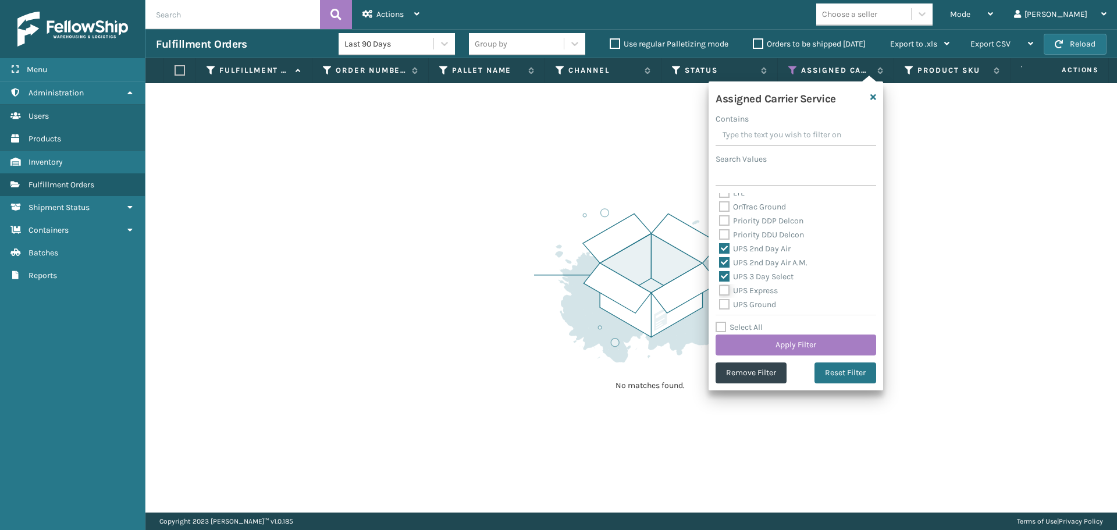
checkbox input "true"
click at [754, 310] on div "Assigned Carrier Service Contains Search Values FedEx 2Day FedEx 2Day A.M. FedE…" at bounding box center [795, 235] width 174 height 309
click at [742, 250] on label "UPS Ground" at bounding box center [747, 246] width 57 height 10
click at [719, 247] on input "UPS Ground" at bounding box center [719, 244] width 1 height 8
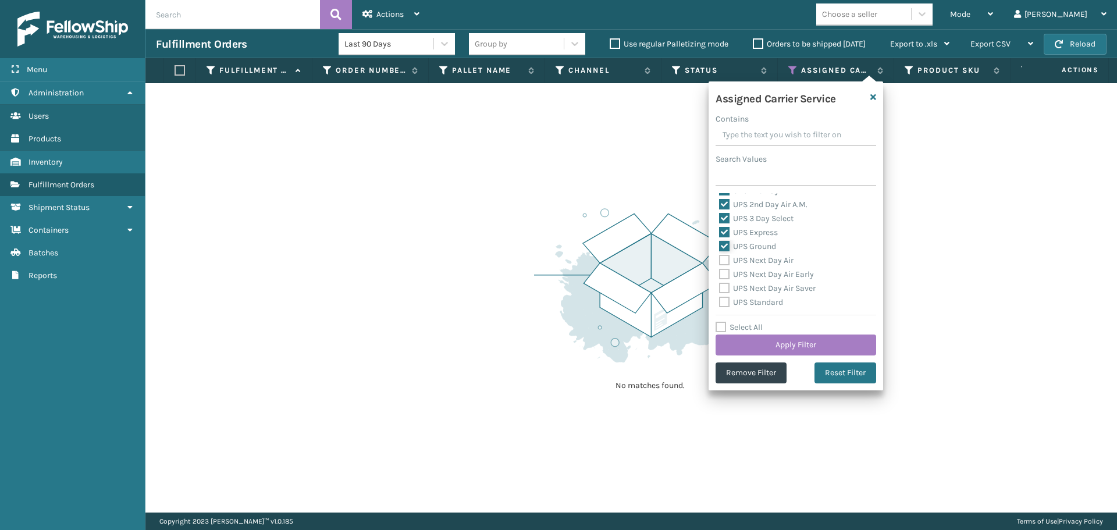
checkbox input "true"
click at [746, 263] on label "UPS Next Day Air" at bounding box center [756, 260] width 74 height 10
click at [719, 261] on input "UPS Next Day Air" at bounding box center [719, 258] width 1 height 8
checkbox input "true"
click at [746, 284] on label "UPS Next Day Air Saver" at bounding box center [767, 288] width 97 height 10
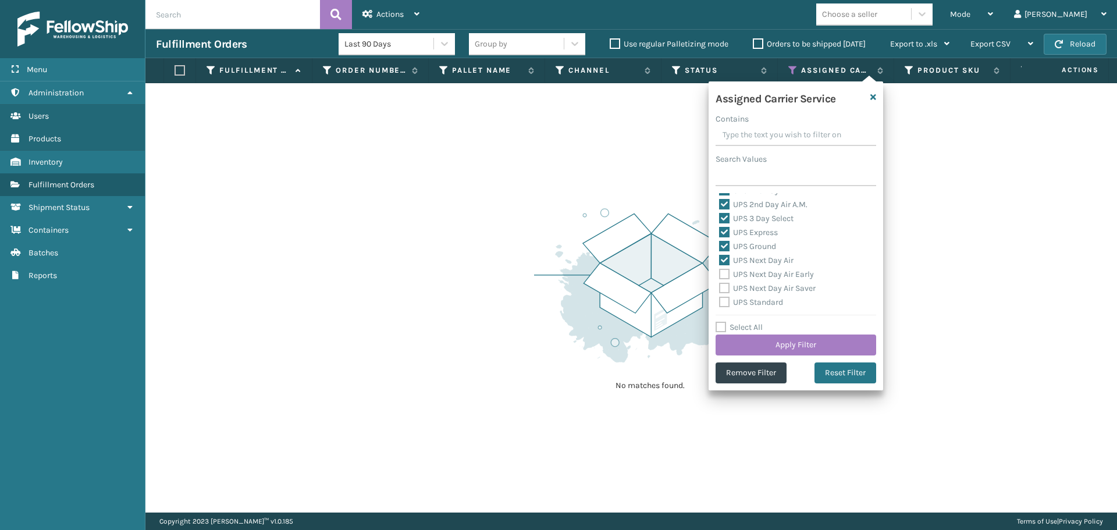
click at [719, 284] on input "UPS Next Day Air Saver" at bounding box center [719, 286] width 1 height 8
checkbox input "true"
click at [749, 277] on label "UPS Next Day Air Early" at bounding box center [766, 274] width 95 height 10
click at [719, 275] on input "UPS Next Day Air Early" at bounding box center [719, 272] width 1 height 8
checkbox input "true"
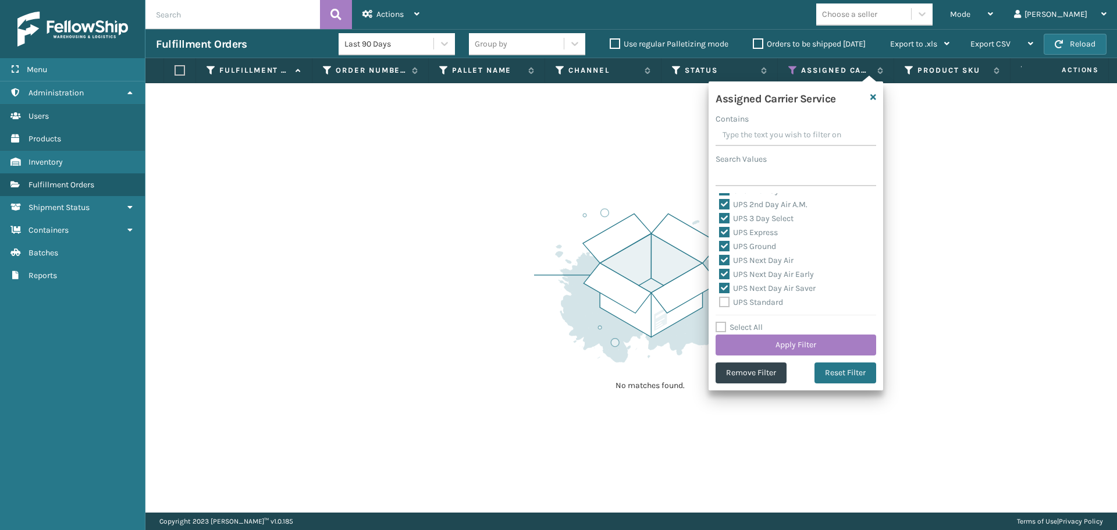
click at [753, 308] on div "UPS Standard" at bounding box center [796, 302] width 154 height 14
click at [753, 300] on label "UPS Standard" at bounding box center [751, 302] width 64 height 10
click at [719, 300] on input "UPS Standard" at bounding box center [719, 299] width 1 height 8
checkbox input "true"
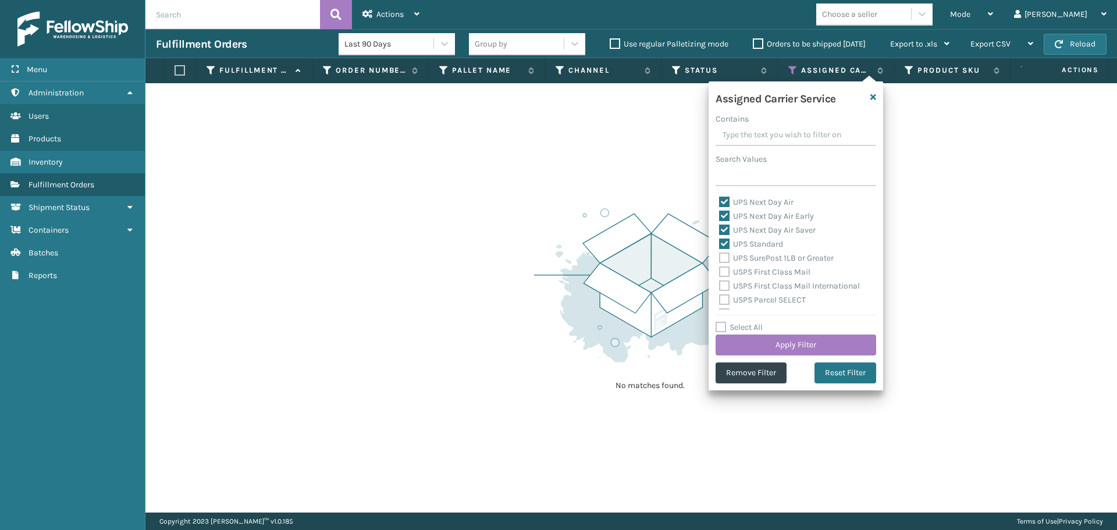
click at [760, 262] on label "UPS SurePost 1LB or Greater" at bounding box center [776, 258] width 115 height 10
click at [719, 259] on input "UPS SurePost 1LB or Greater" at bounding box center [719, 255] width 1 height 8
checkbox input "true"
click at [782, 343] on button "Apply Filter" at bounding box center [795, 344] width 161 height 21
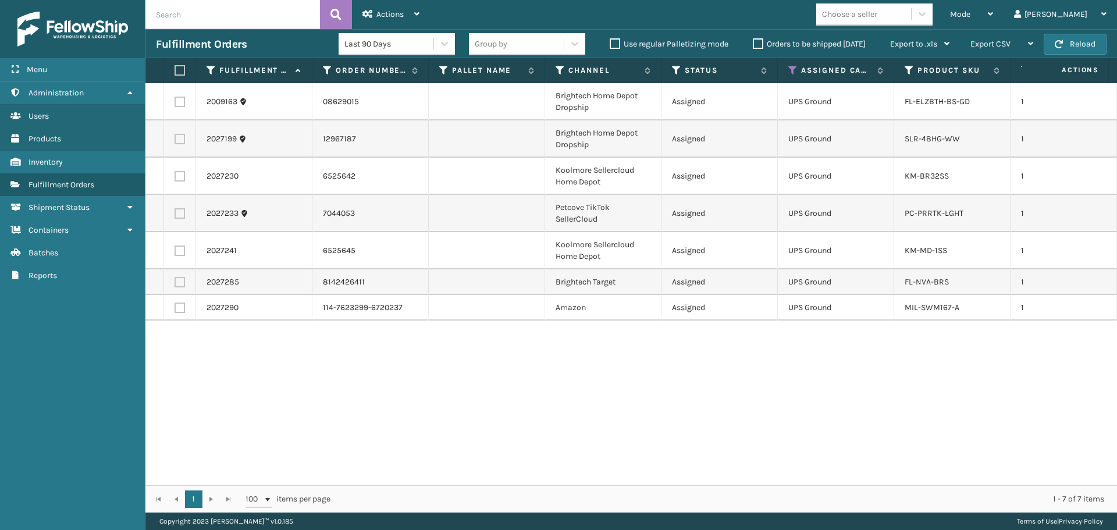
click at [179, 70] on label at bounding box center [177, 70] width 7 height 10
click at [175, 70] on input "checkbox" at bounding box center [174, 71] width 1 height 8
checkbox input "true"
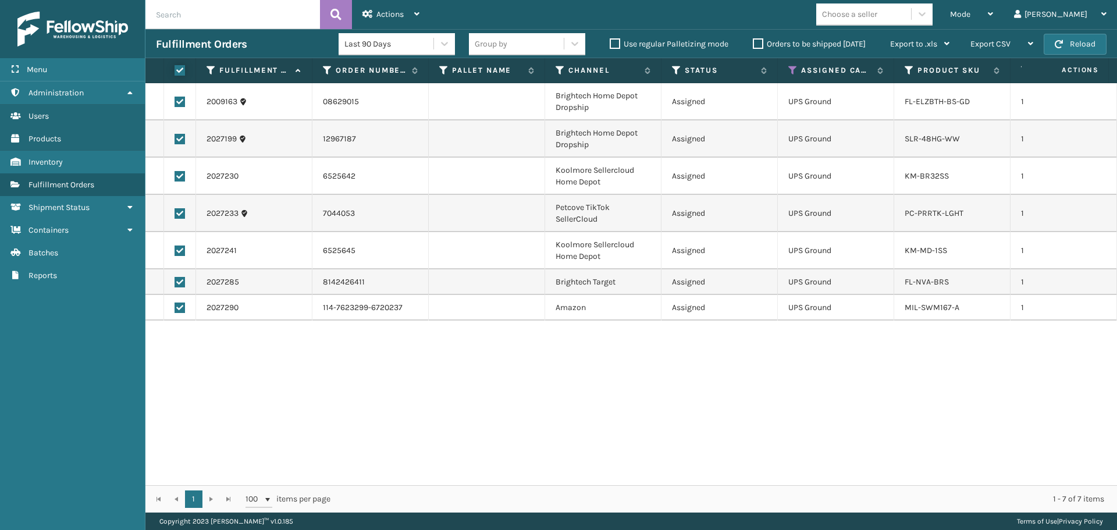
checkbox input "true"
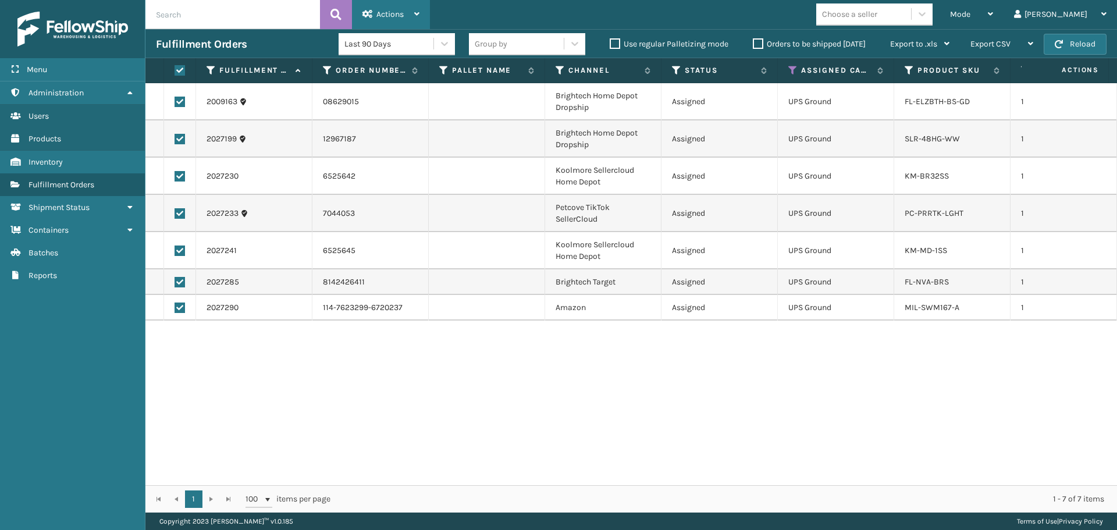
click at [392, 5] on div "Actions" at bounding box center [390, 14] width 57 height 29
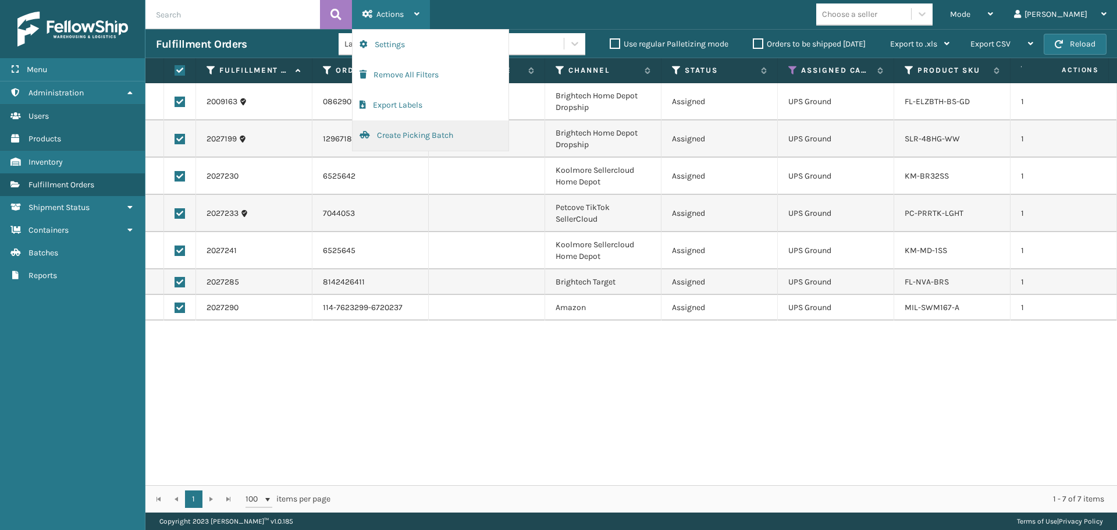
click at [411, 139] on button "Create Picking Batch" at bounding box center [430, 135] width 156 height 30
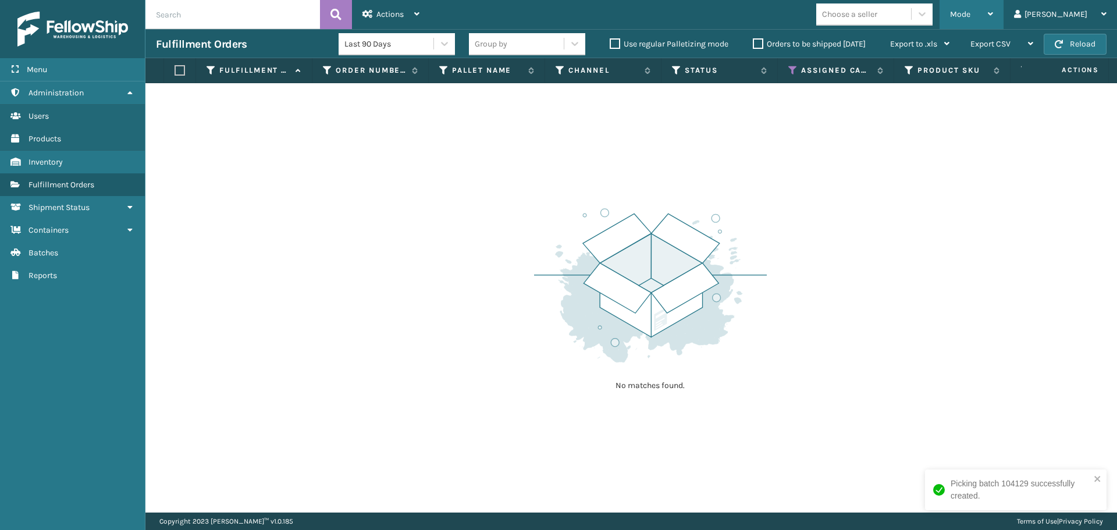
click at [970, 15] on span "Mode" at bounding box center [960, 14] width 20 height 10
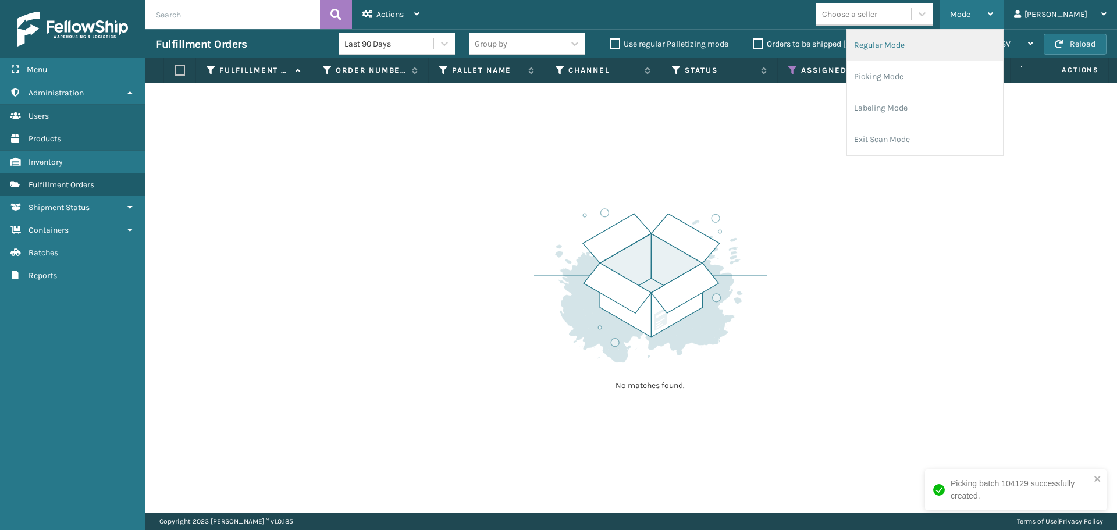
click at [952, 55] on li "Regular Mode" at bounding box center [925, 45] width 156 height 31
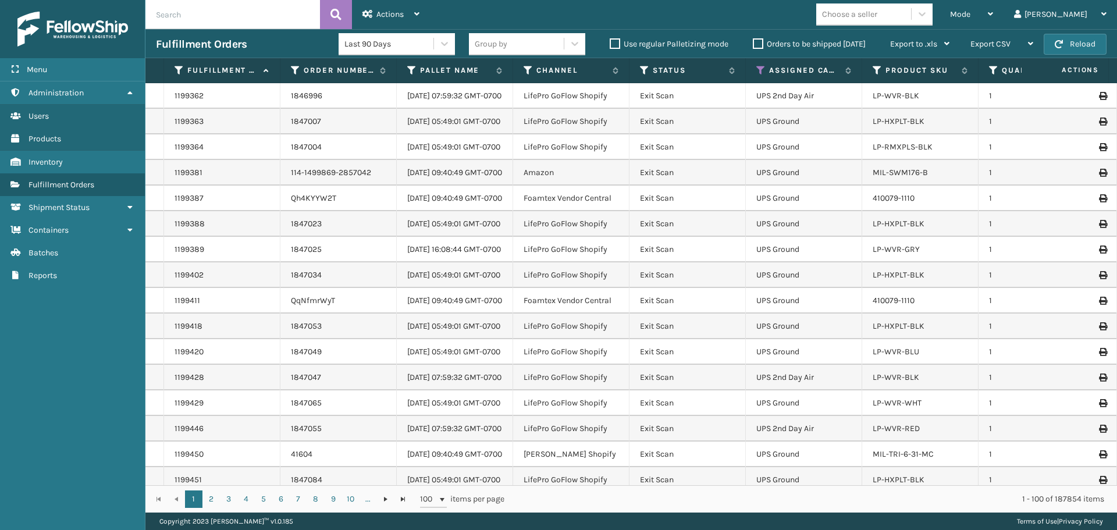
click at [639, 75] on th "Status" at bounding box center [687, 70] width 116 height 25
click at [640, 70] on icon at bounding box center [644, 70] width 9 height 10
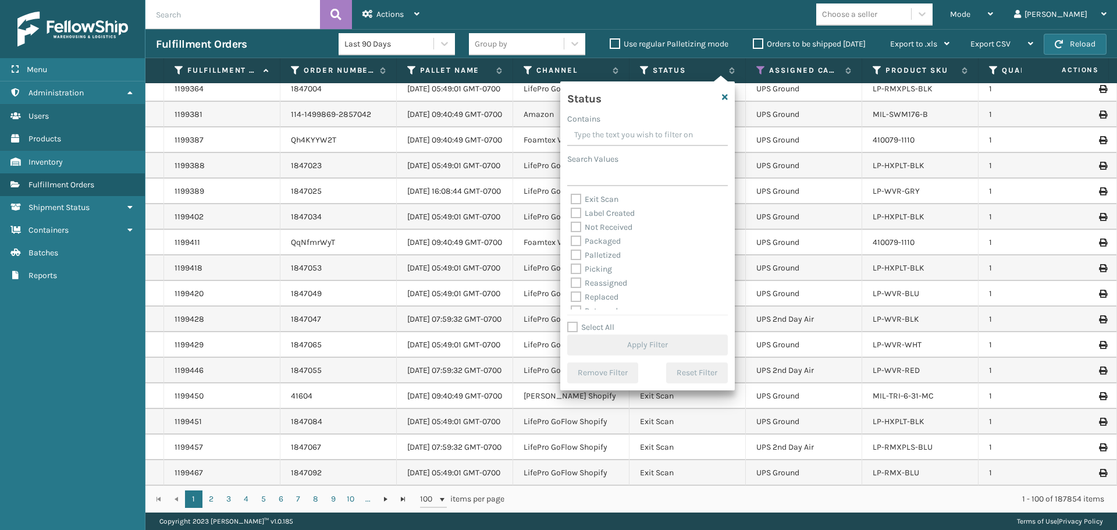
scroll to position [65, 0]
drag, startPoint x: 597, startPoint y: 245, endPoint x: 603, endPoint y: 257, distance: 13.5
click at [597, 245] on label "Picking" at bounding box center [591, 246] width 41 height 10
click at [571, 245] on input "Picking" at bounding box center [571, 244] width 1 height 8
checkbox input "true"
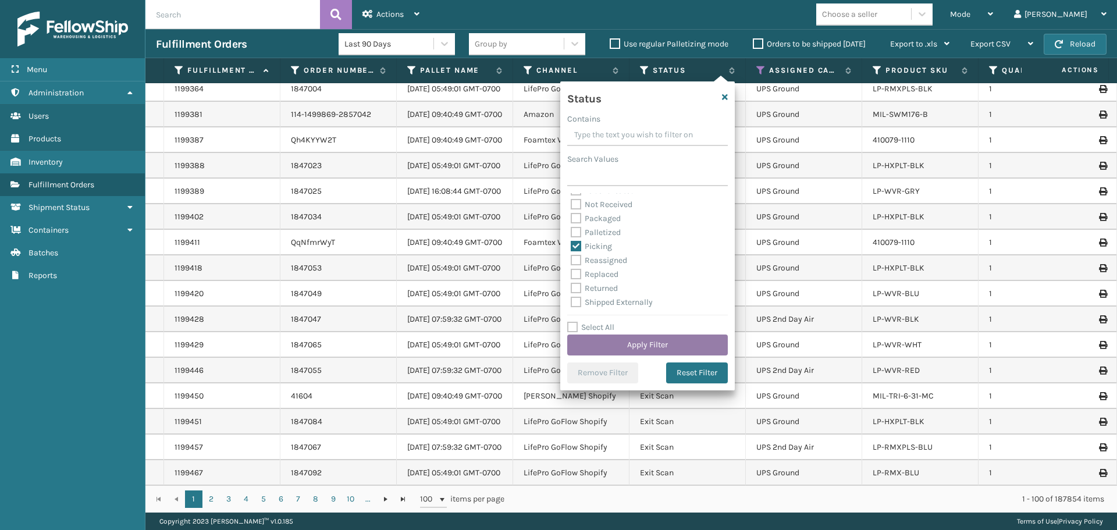
click at [668, 343] on button "Apply Filter" at bounding box center [647, 344] width 161 height 21
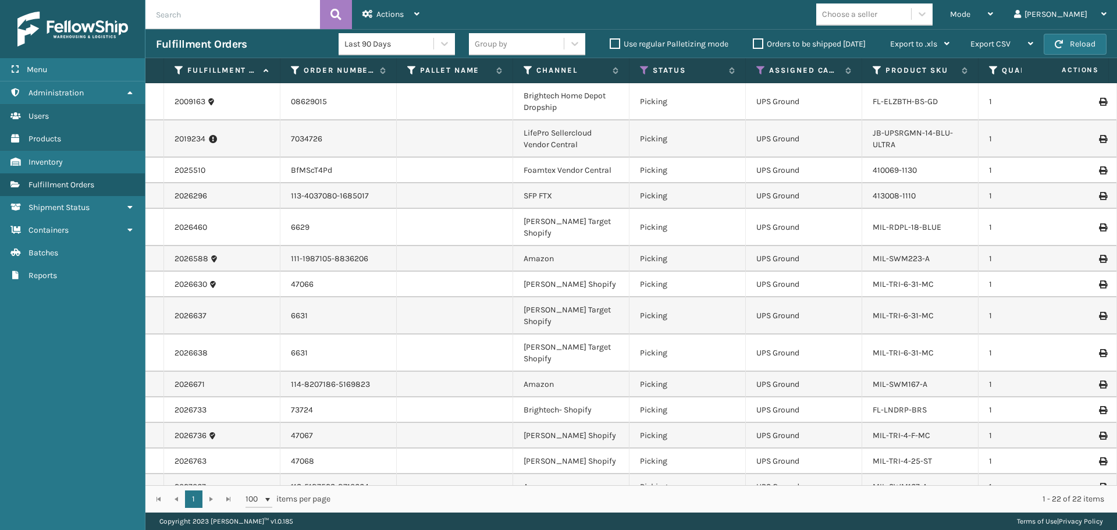
click at [179, 29] on div "Fulfillment Orders Last 90 Days Group by Use regular Palletizing mode Orders to…" at bounding box center [630, 43] width 971 height 29
click at [178, 24] on input "text" at bounding box center [232, 14] width 174 height 29
paste input "2027033"
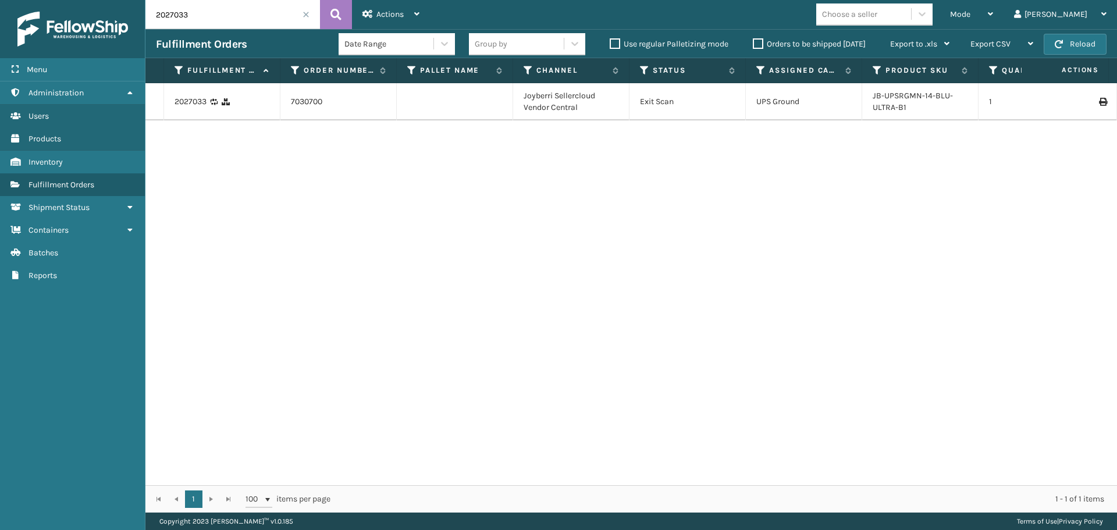
click at [1099, 104] on icon at bounding box center [1102, 102] width 7 height 8
click at [216, 13] on input "2027033" at bounding box center [232, 14] width 174 height 29
paste input "4"
type input "2027034"
